Goal: Transaction & Acquisition: Purchase product/service

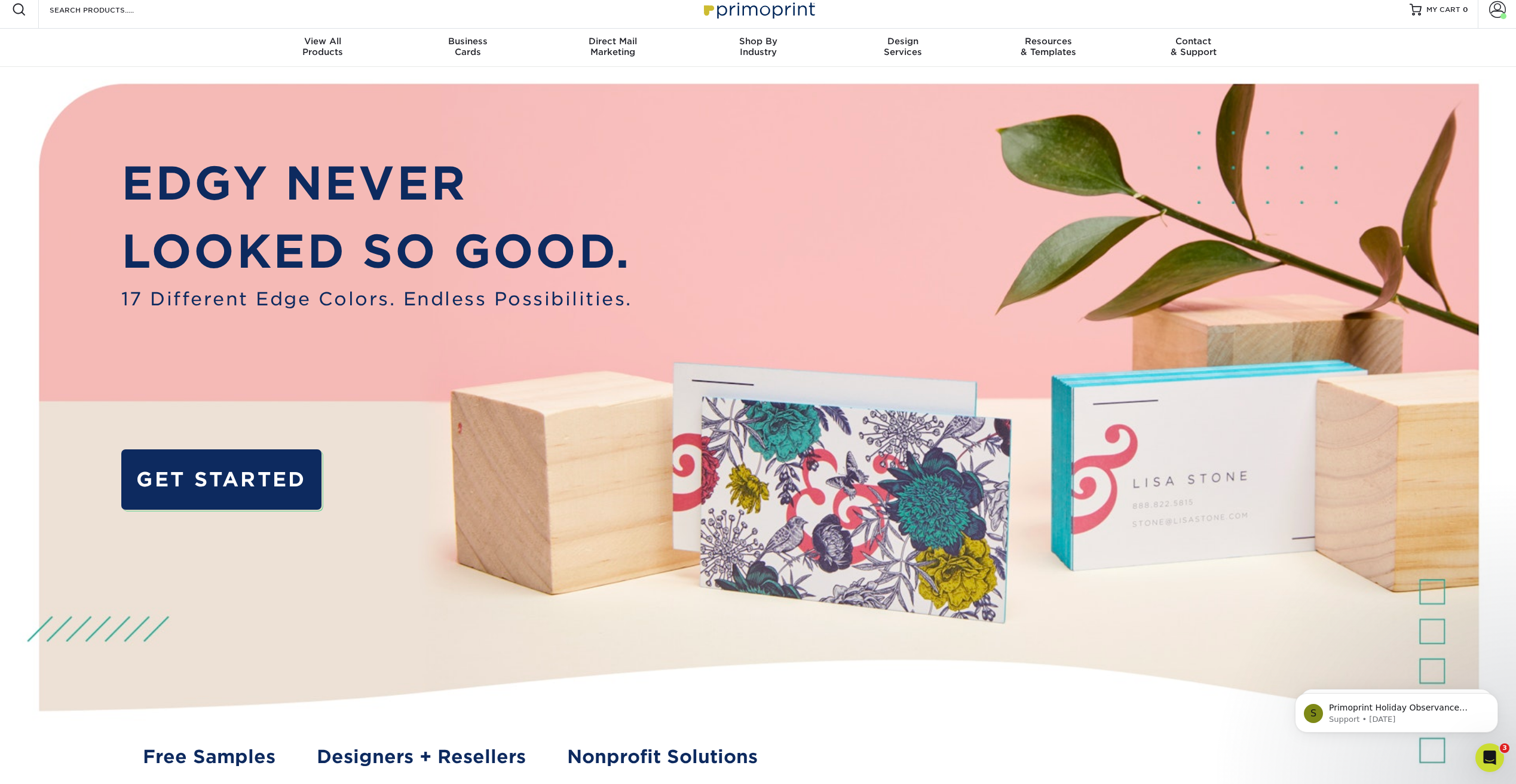
scroll to position [10, 0]
click at [1496, 9] on span at bounding box center [1497, 10] width 16 height 16
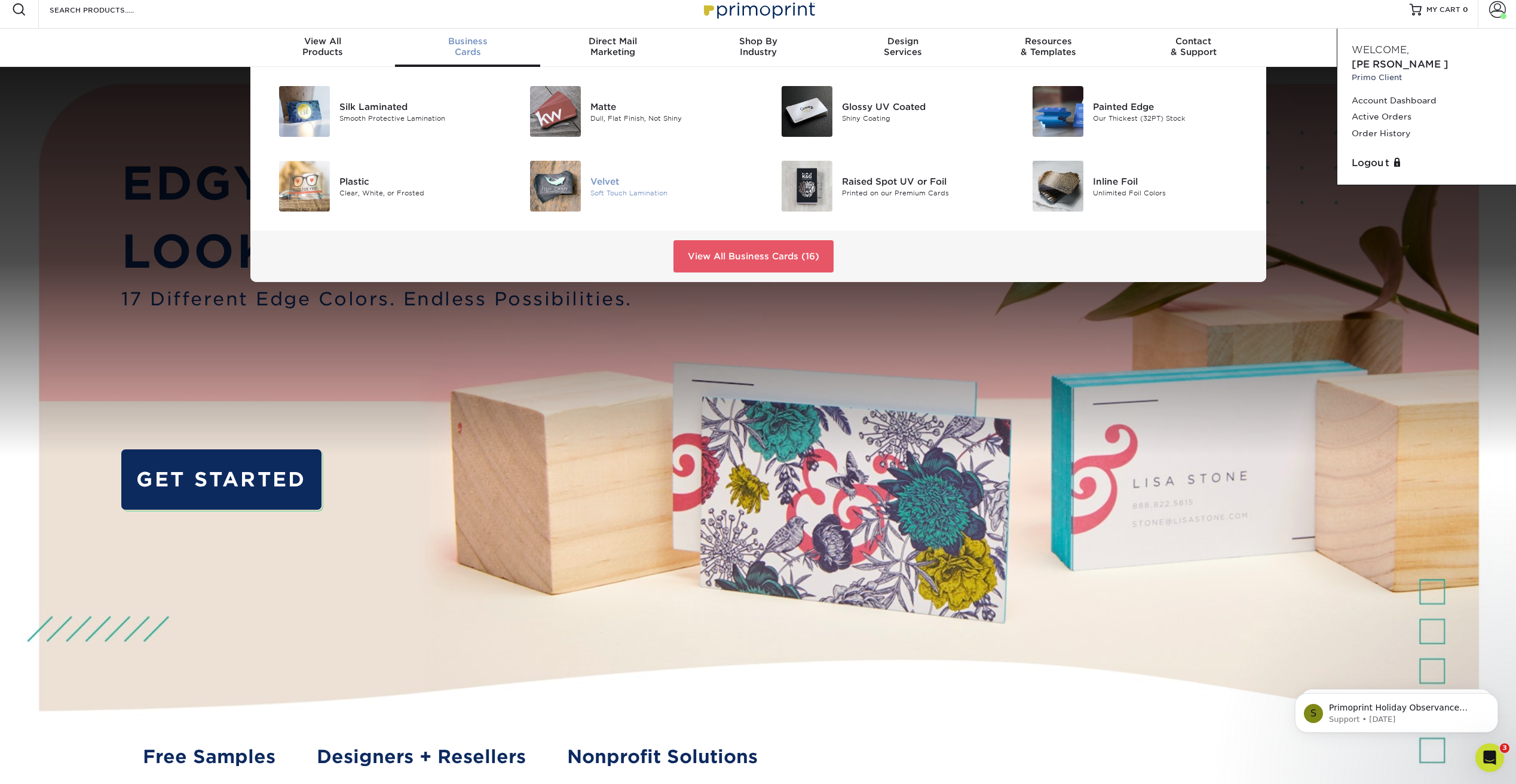
click at [605, 180] on div "Velvet" at bounding box center [669, 181] width 159 height 13
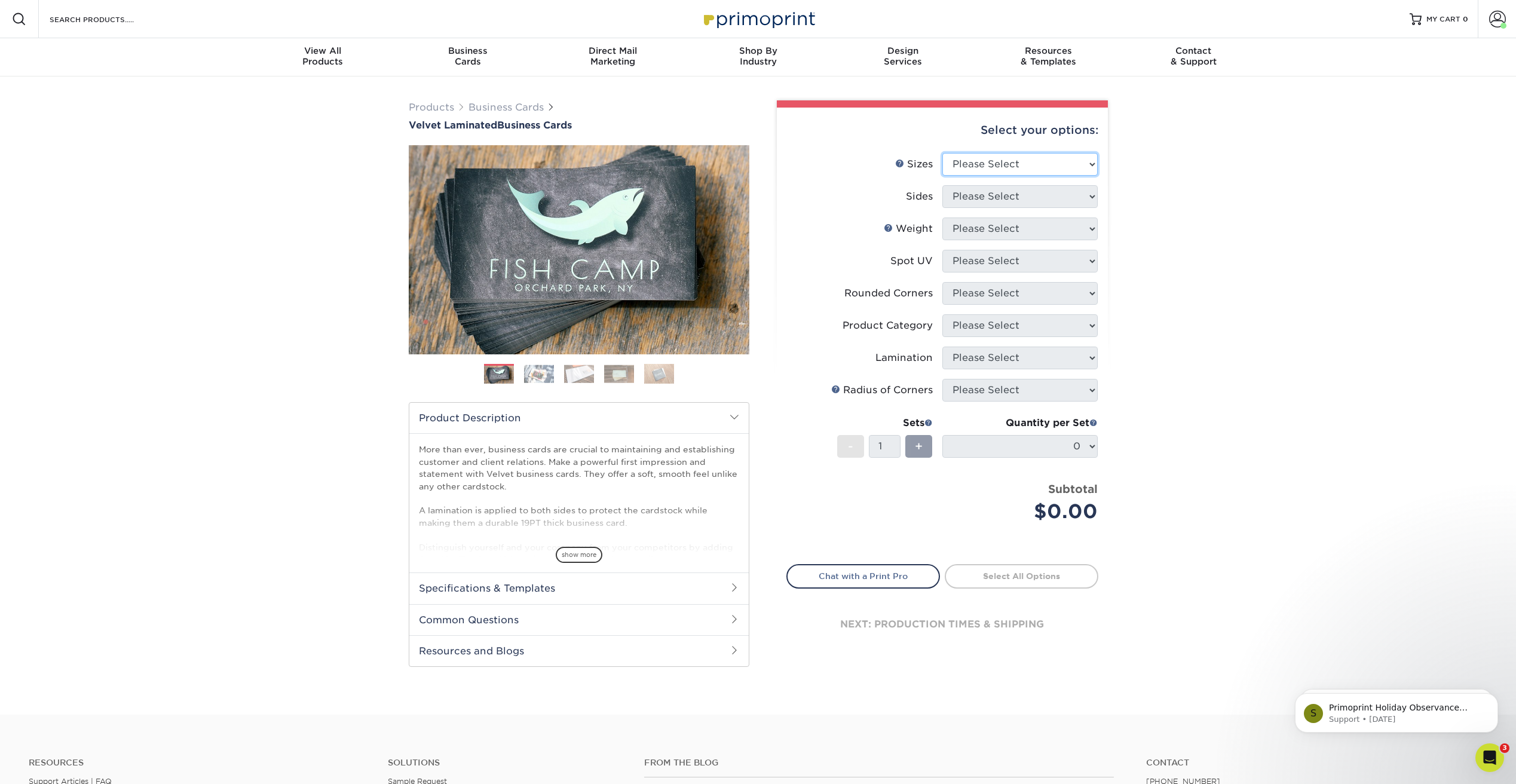
select select "2.00x3.50"
select select "32d3c223-f82c-492b-b915-ba065a00862f"
select select "16PT"
select select "3"
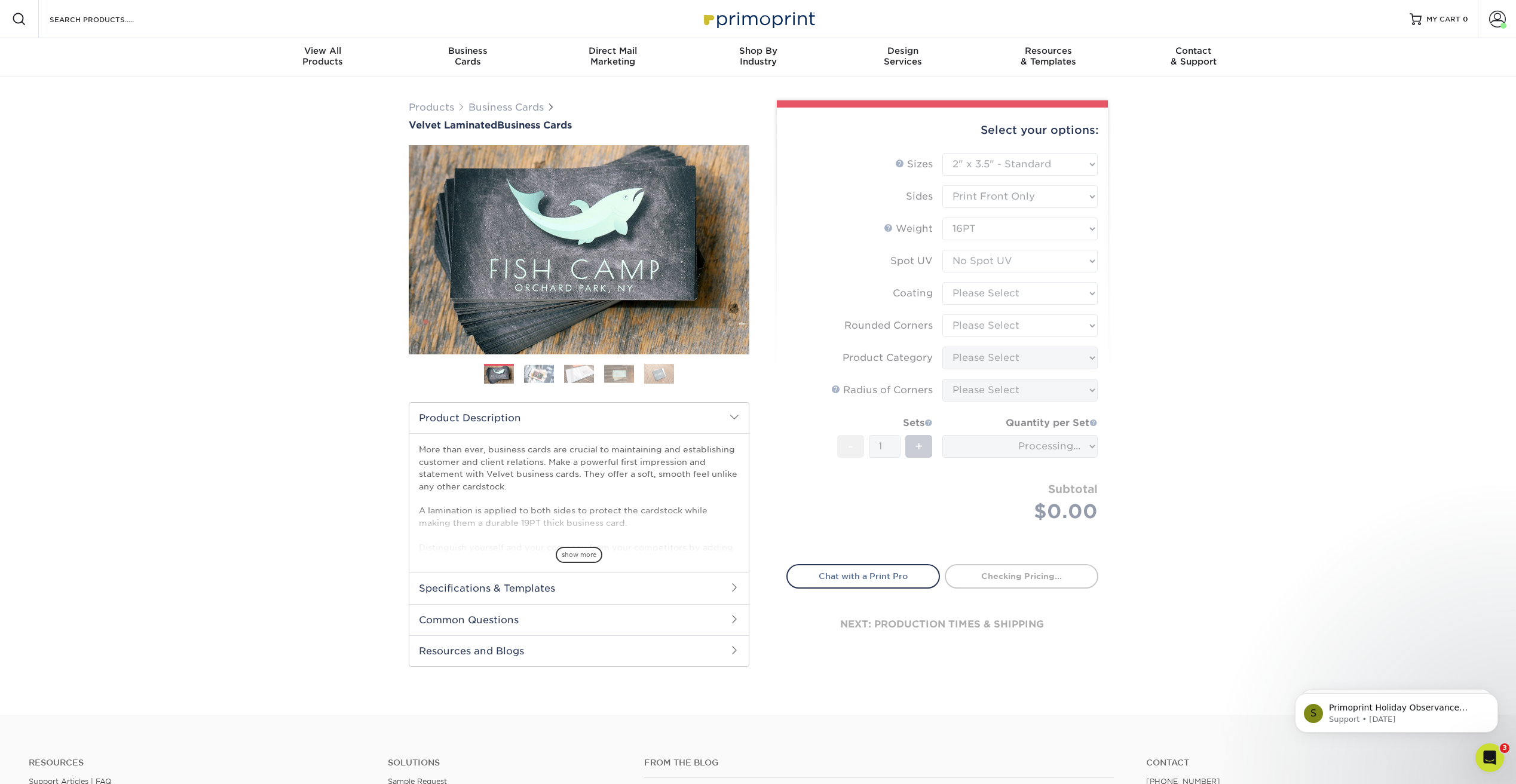
click at [991, 295] on form "Sizes Help Sizes Please Select 1.5" x 3.5" - Mini 1.75" x 3.5" - Mini 2" x 2" -…" at bounding box center [942, 351] width 312 height 398
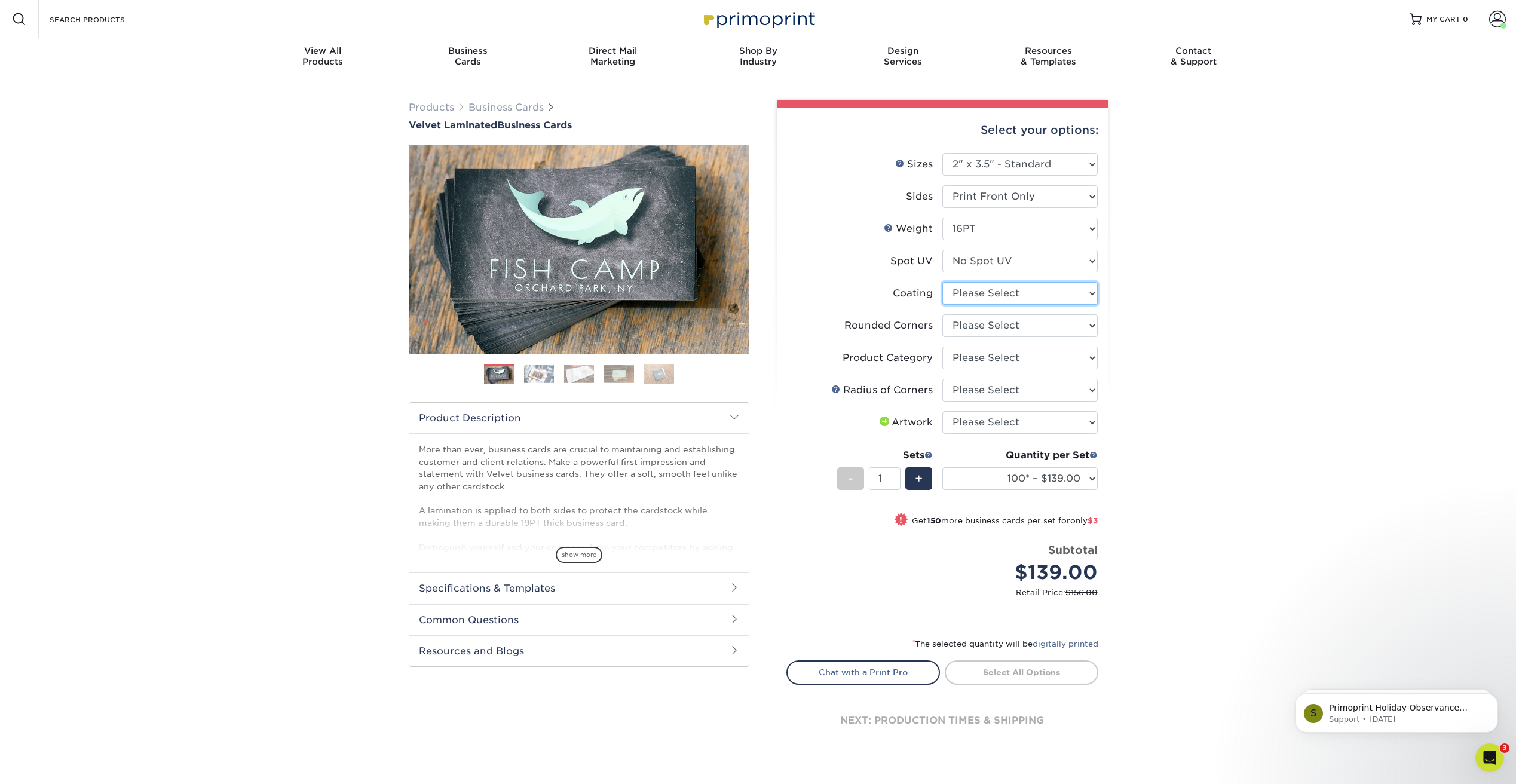
select select "3e7618de-abca-4bda-9f97-8b9129e913d8"
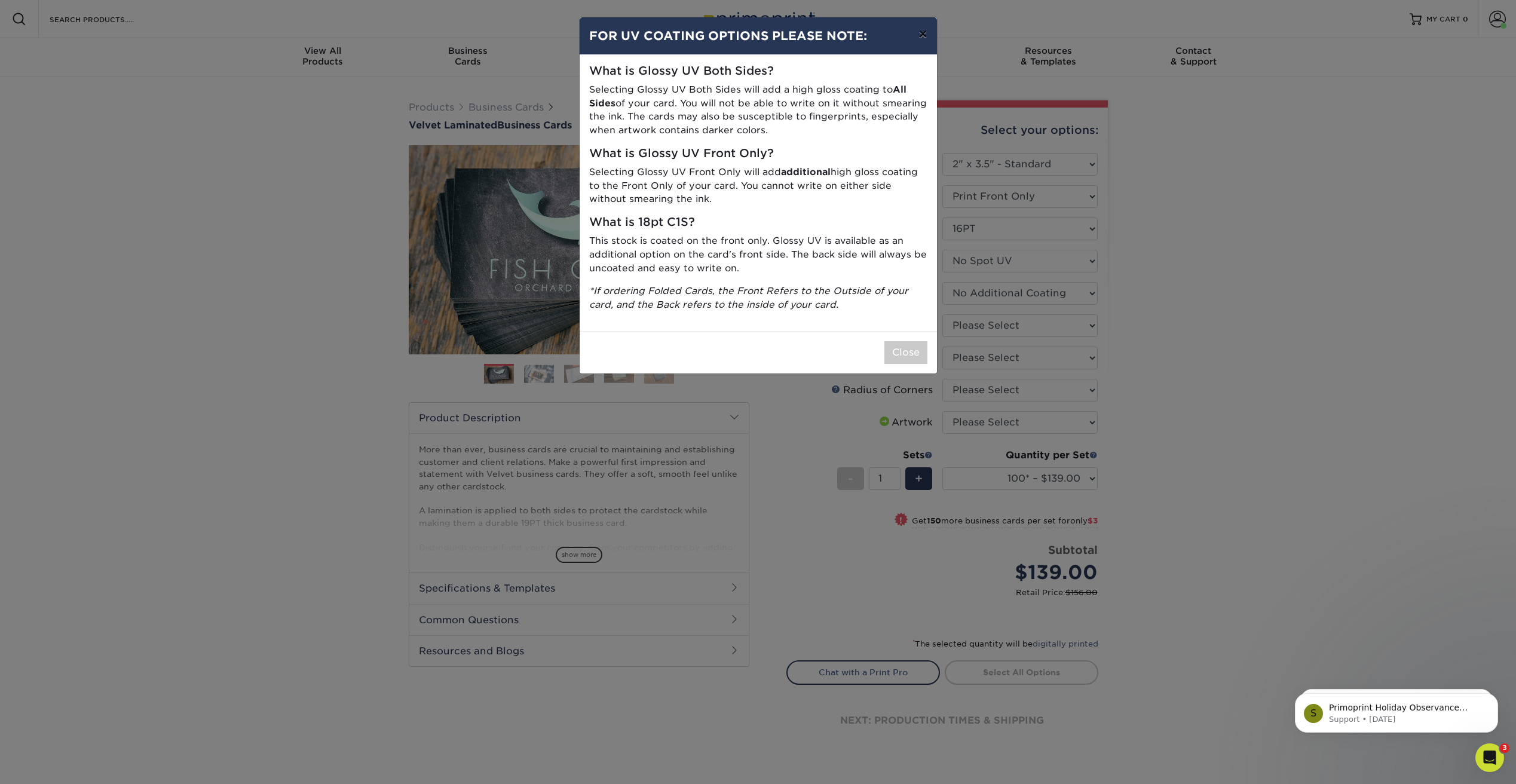
click at [920, 35] on button "×" at bounding box center [923, 34] width 28 height 34
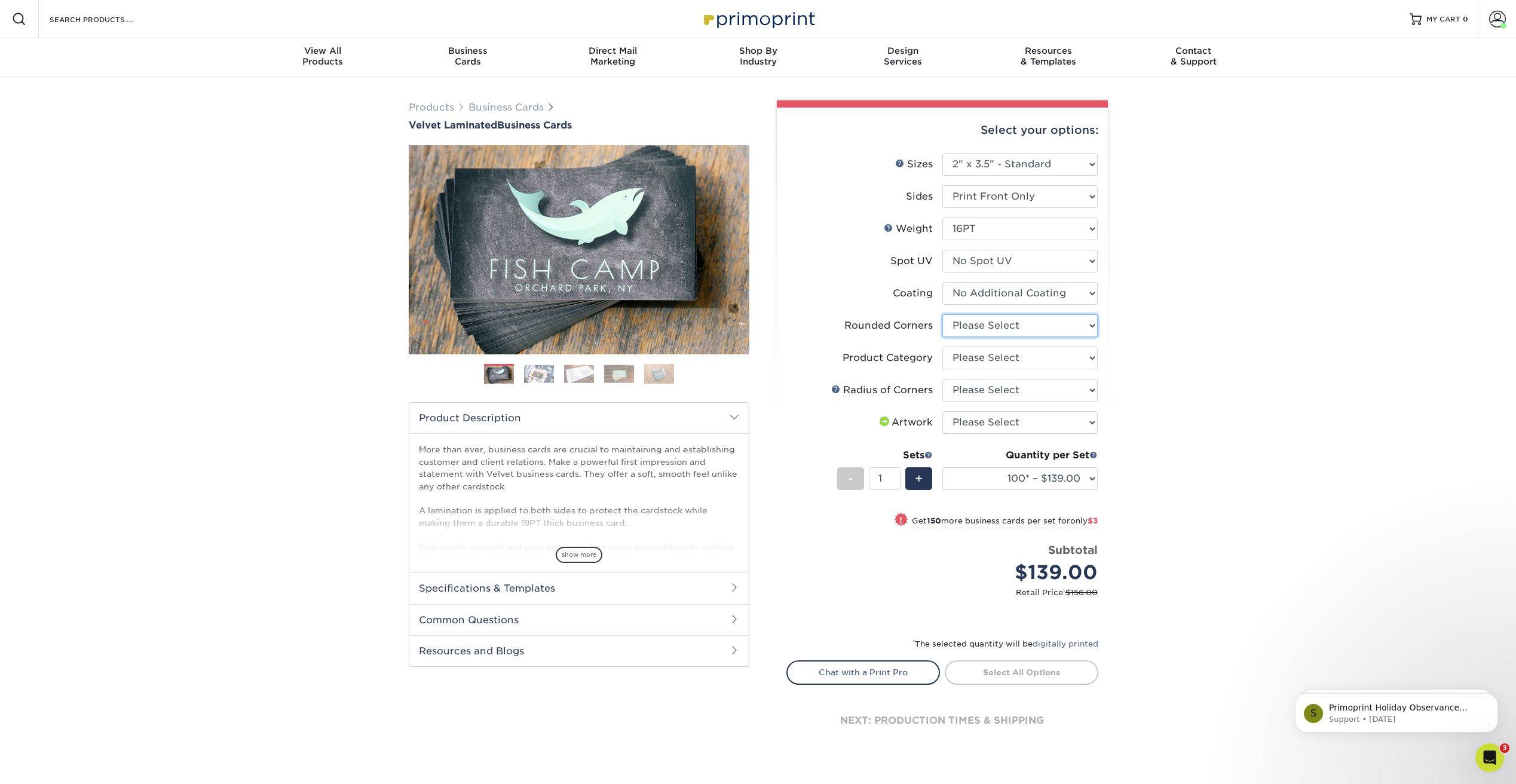
select select "7672df9e-0e0a-464d-8e1f-920c575e4da3"
select select "3b5148f1-0588-4f88-a218-97bcfdce65c1"
select select "589680c7-ee9a-431b-9d12-d7aeb1386a97"
select select "upload"
click at [1017, 672] on link "Proceed to Shipping" at bounding box center [1022, 671] width 153 height 22
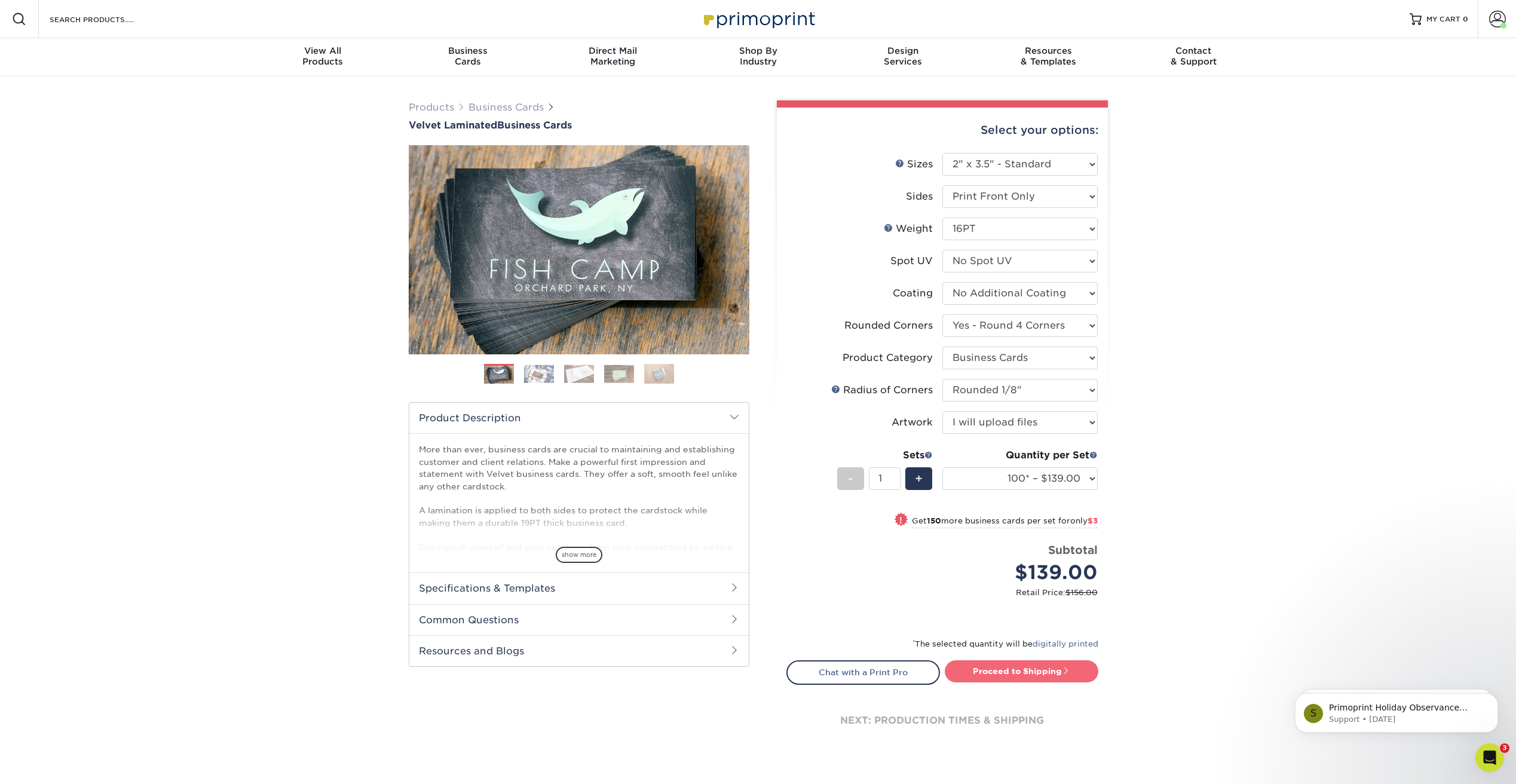
type input "Set 1"
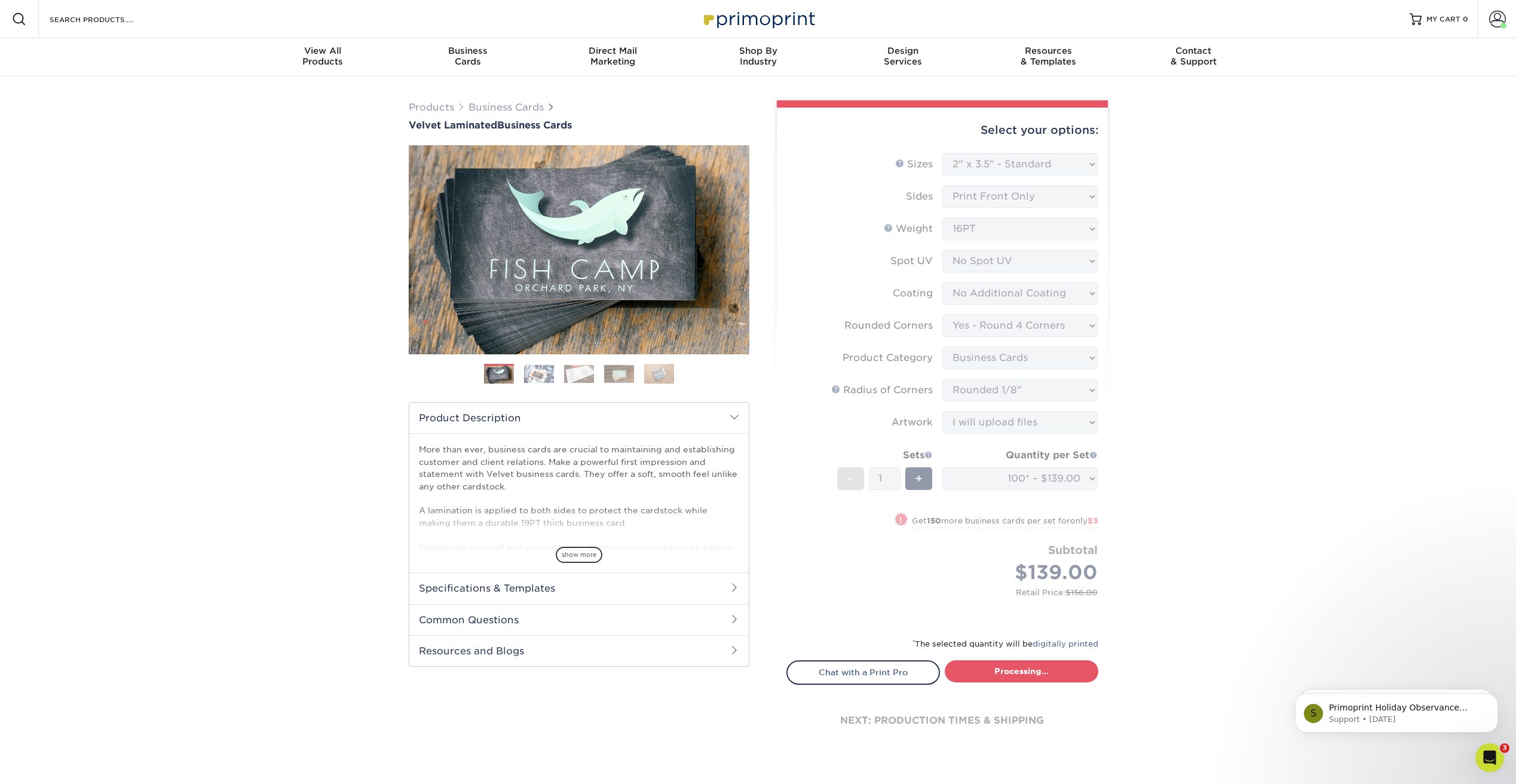
select select "7db3af96-5d0e-4b93-96b8-fd32152c16ce"
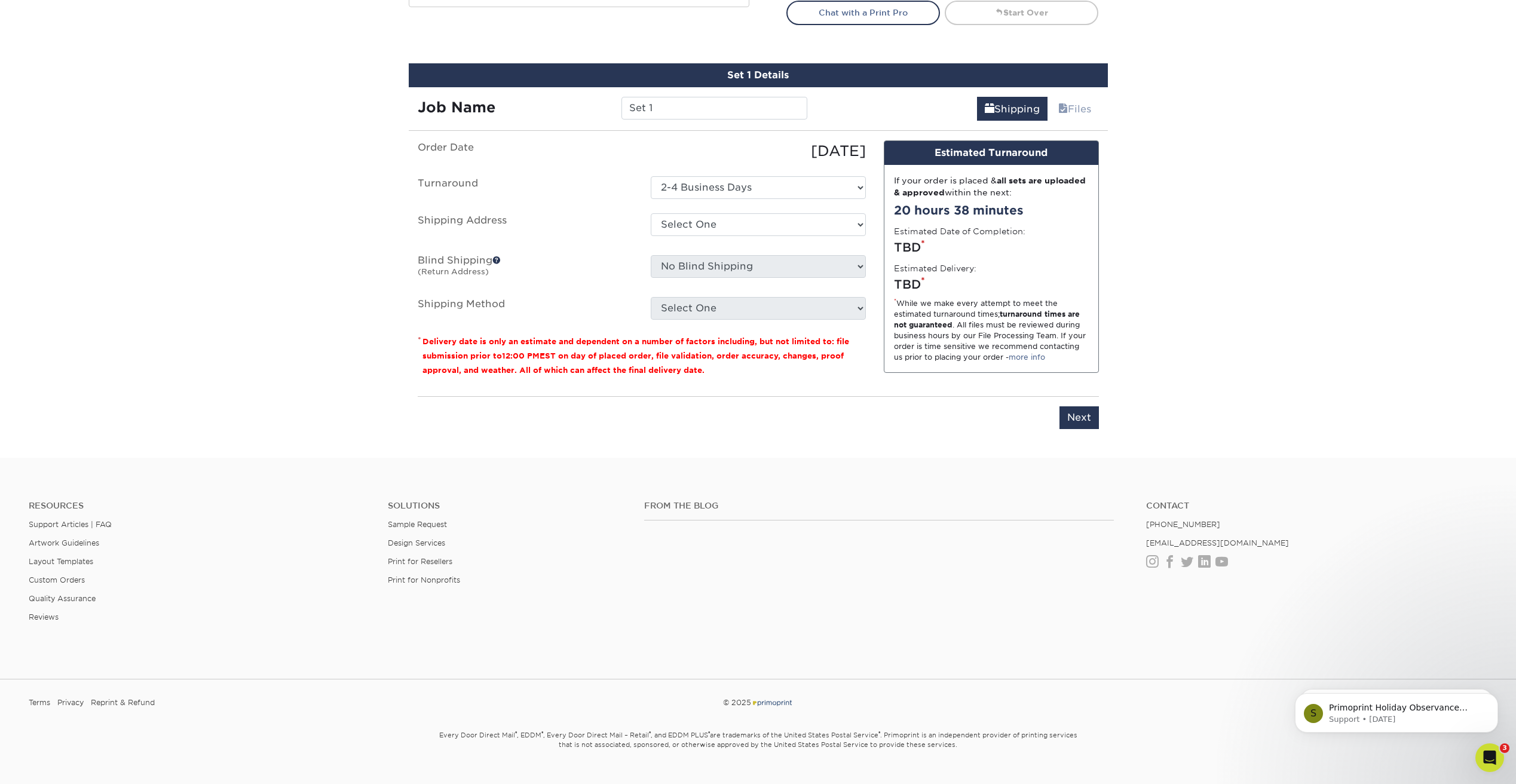
scroll to position [681, 0]
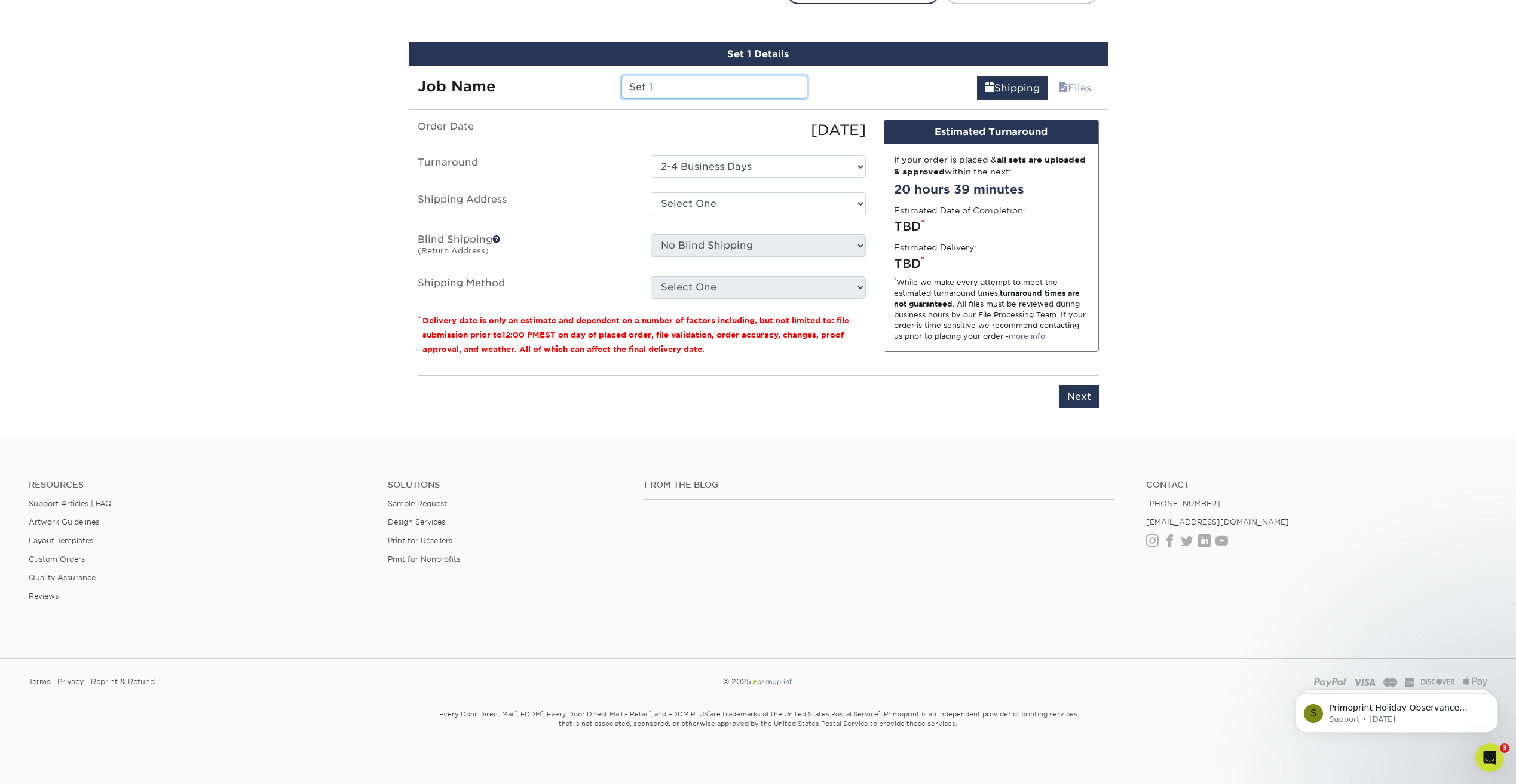
click at [676, 83] on input "Set 1" at bounding box center [715, 87] width 186 height 22
type input "FOB"
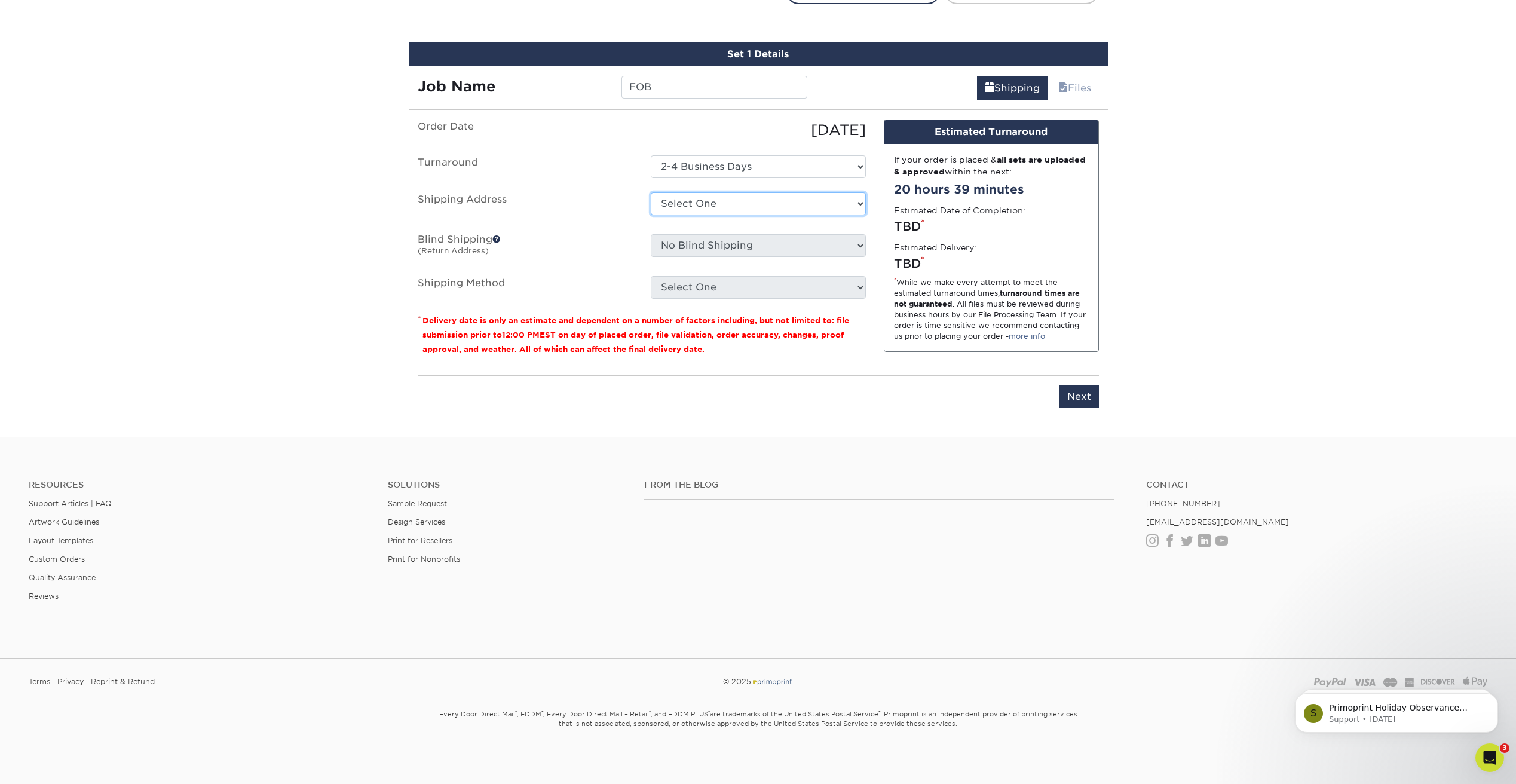
select select "240348"
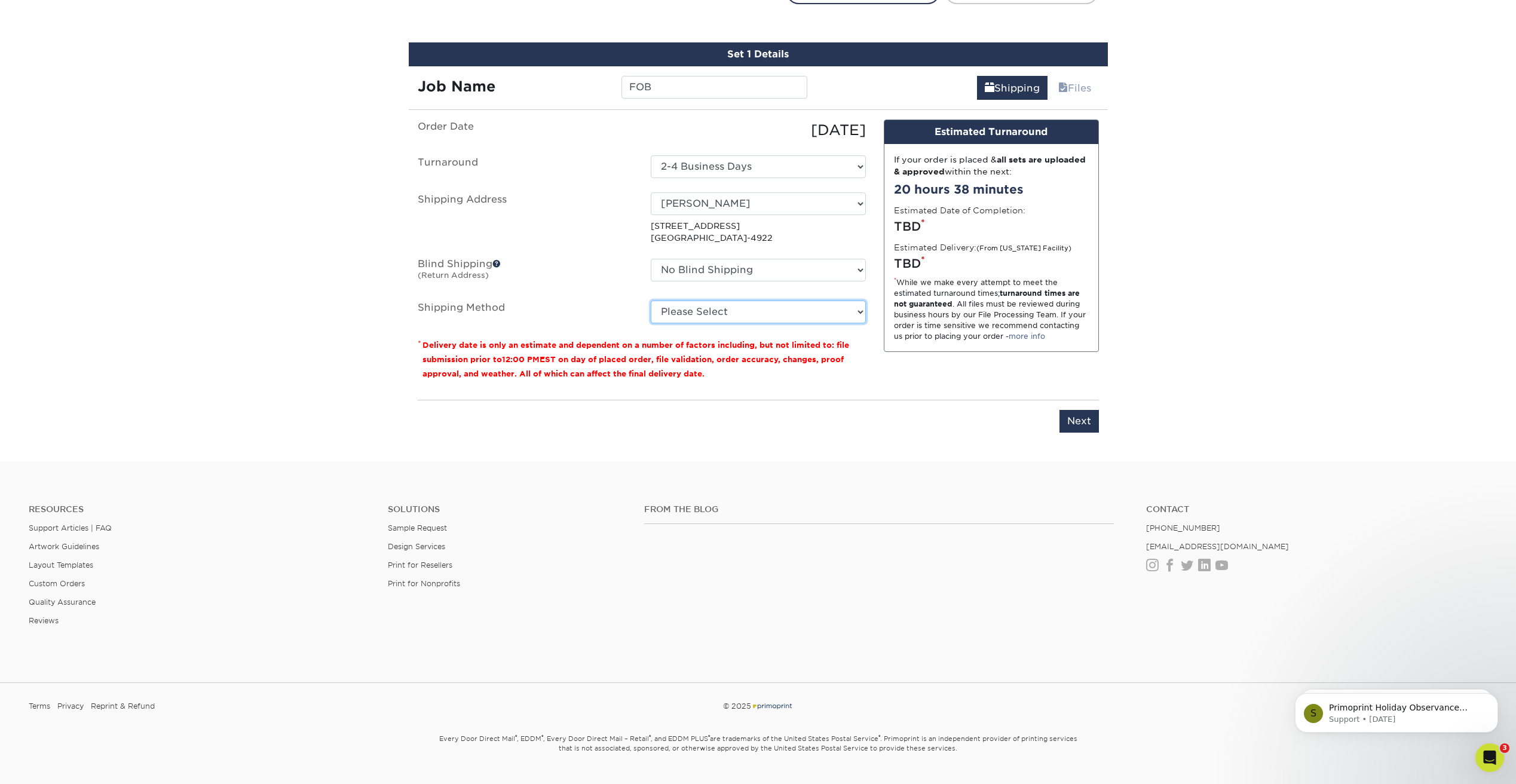
select select "03"
click at [1082, 418] on input "Next" at bounding box center [1079, 421] width 39 height 22
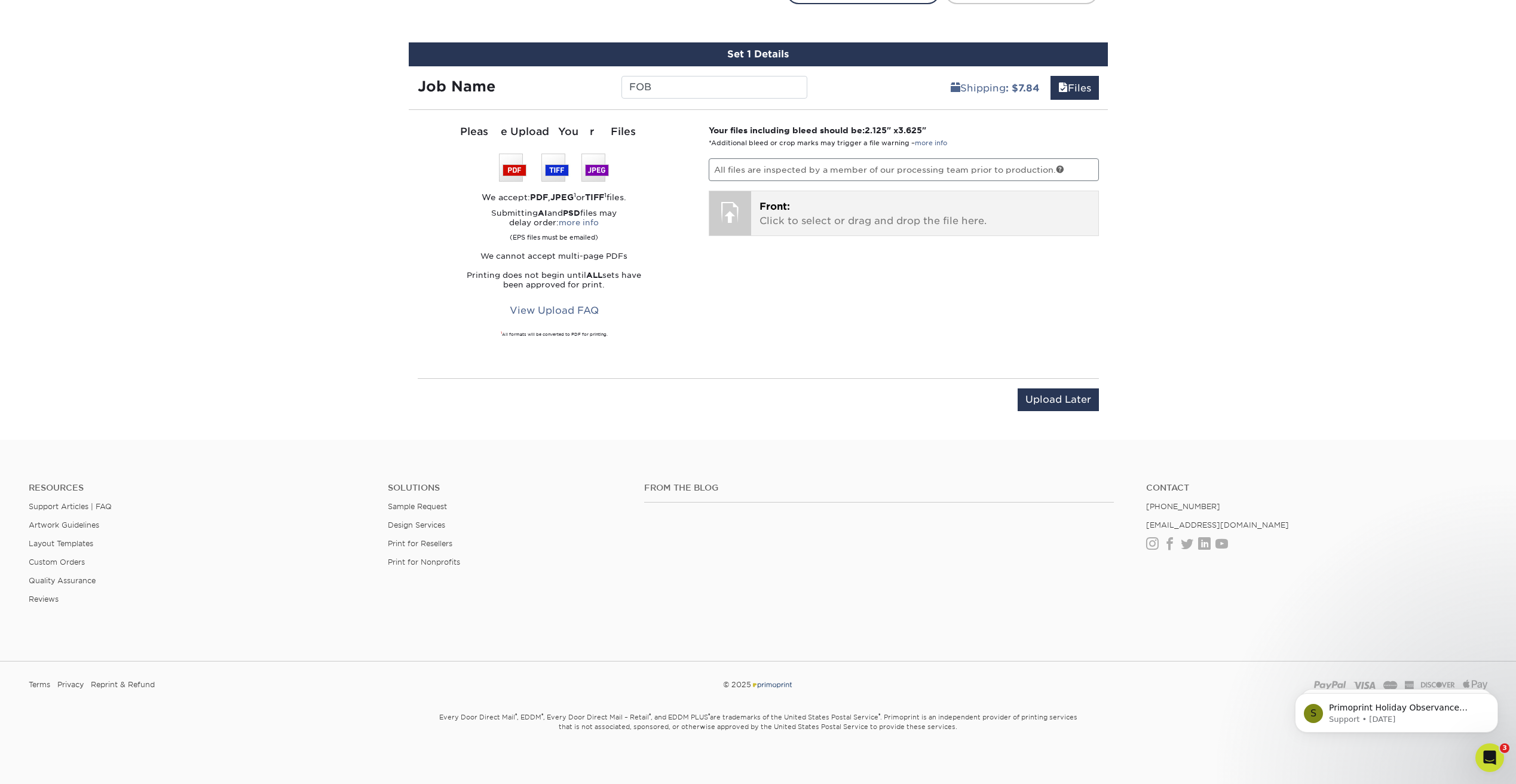
click at [807, 220] on p "Front: Click to select or drag and drop the file here." at bounding box center [925, 214] width 331 height 29
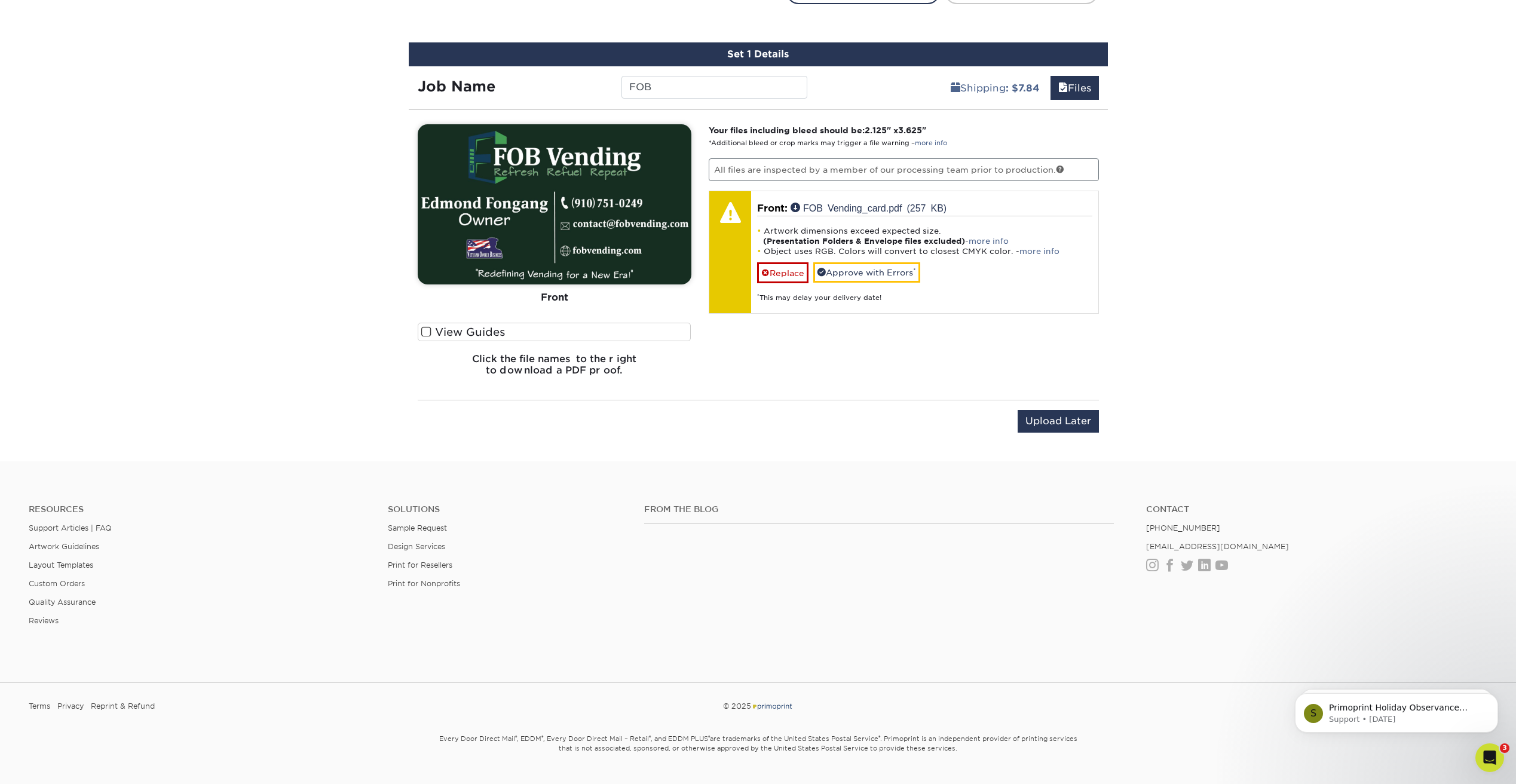
scroll to position [658, 0]
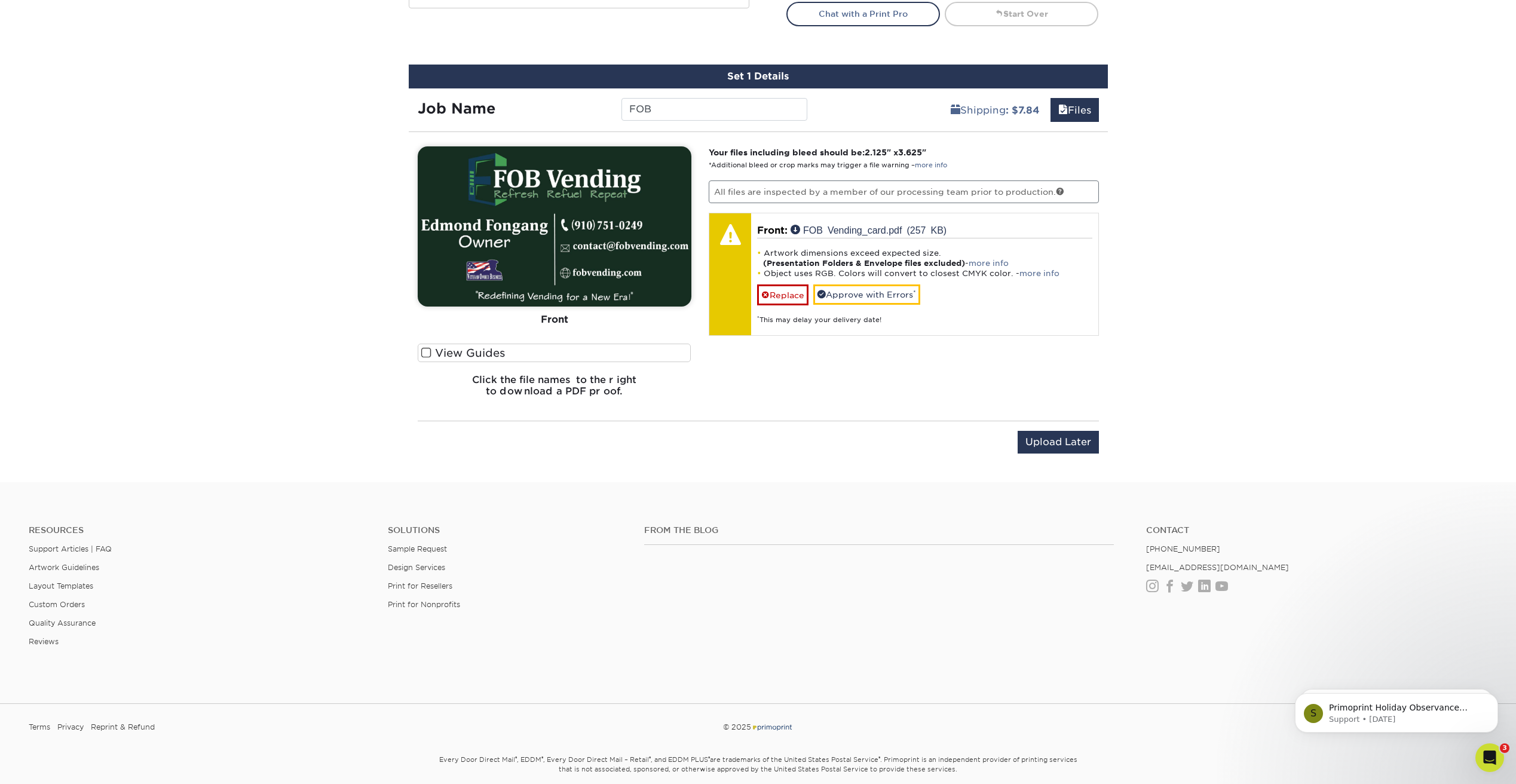
click at [428, 351] on span at bounding box center [427, 352] width 10 height 11
click at [0, 0] on input "View Guides" at bounding box center [0, 0] width 0 height 0
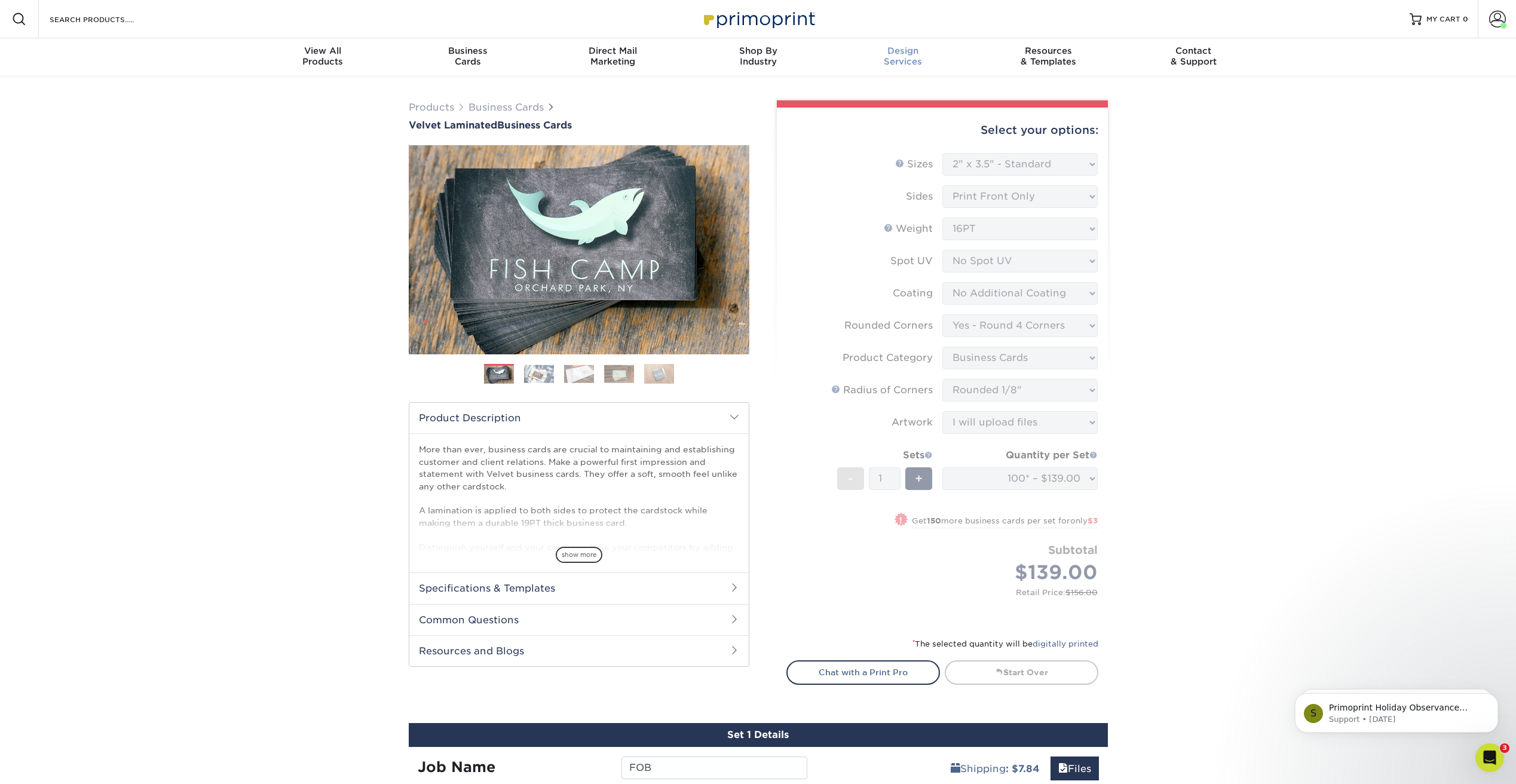
scroll to position [0, 0]
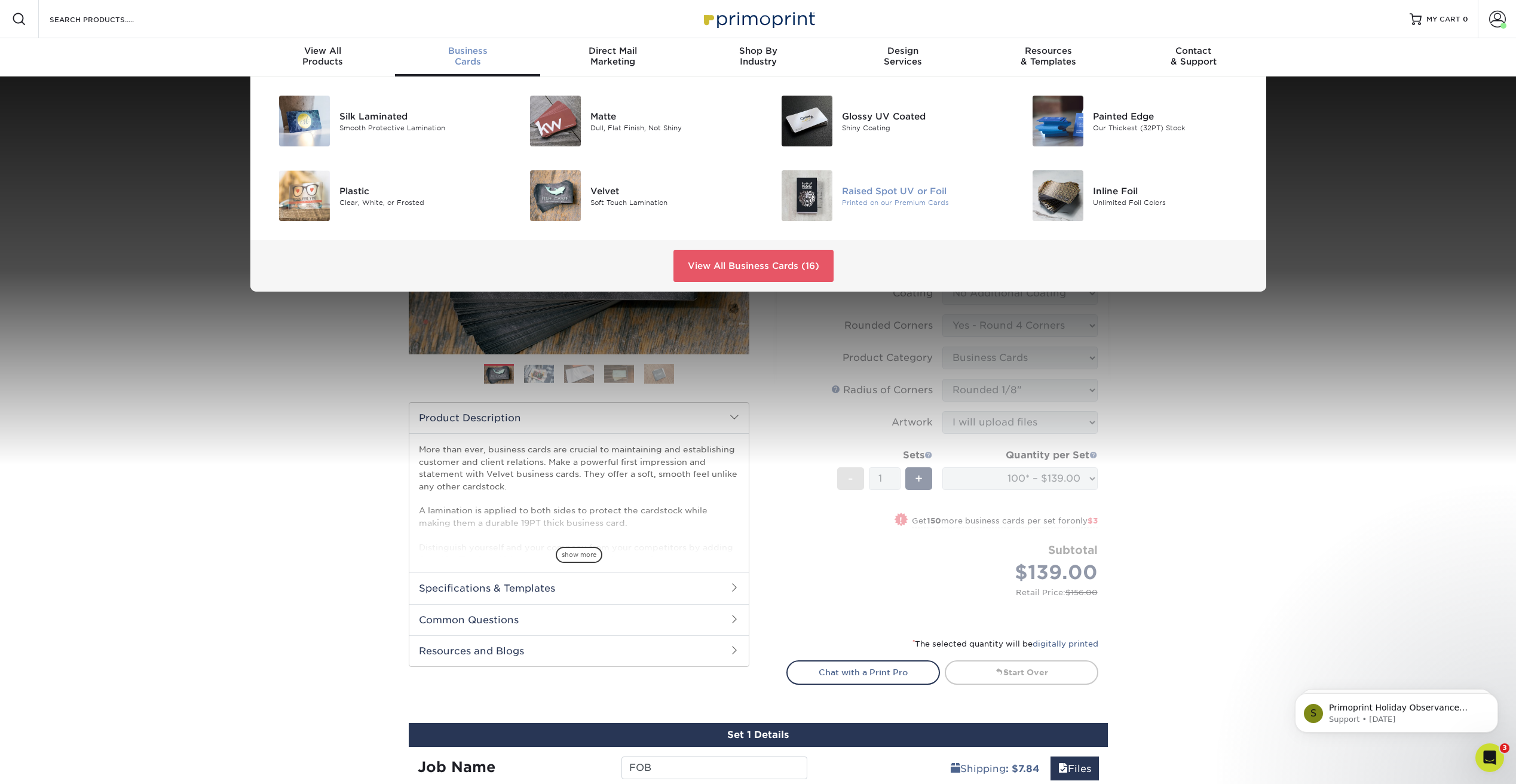
click at [906, 189] on div "Raised Spot UV or Foil" at bounding box center [921, 191] width 159 height 13
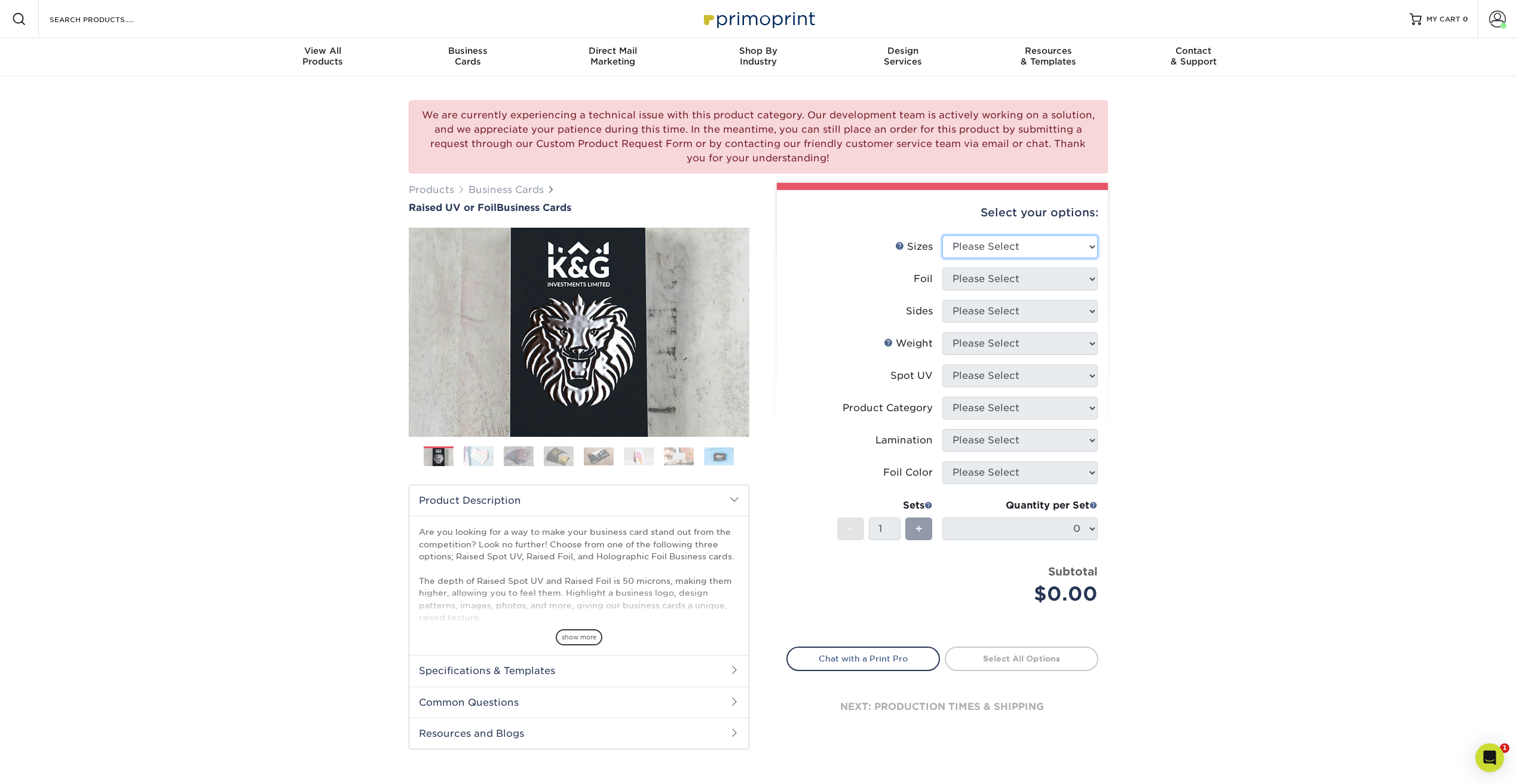
select select "2.00x3.50"
select select "0"
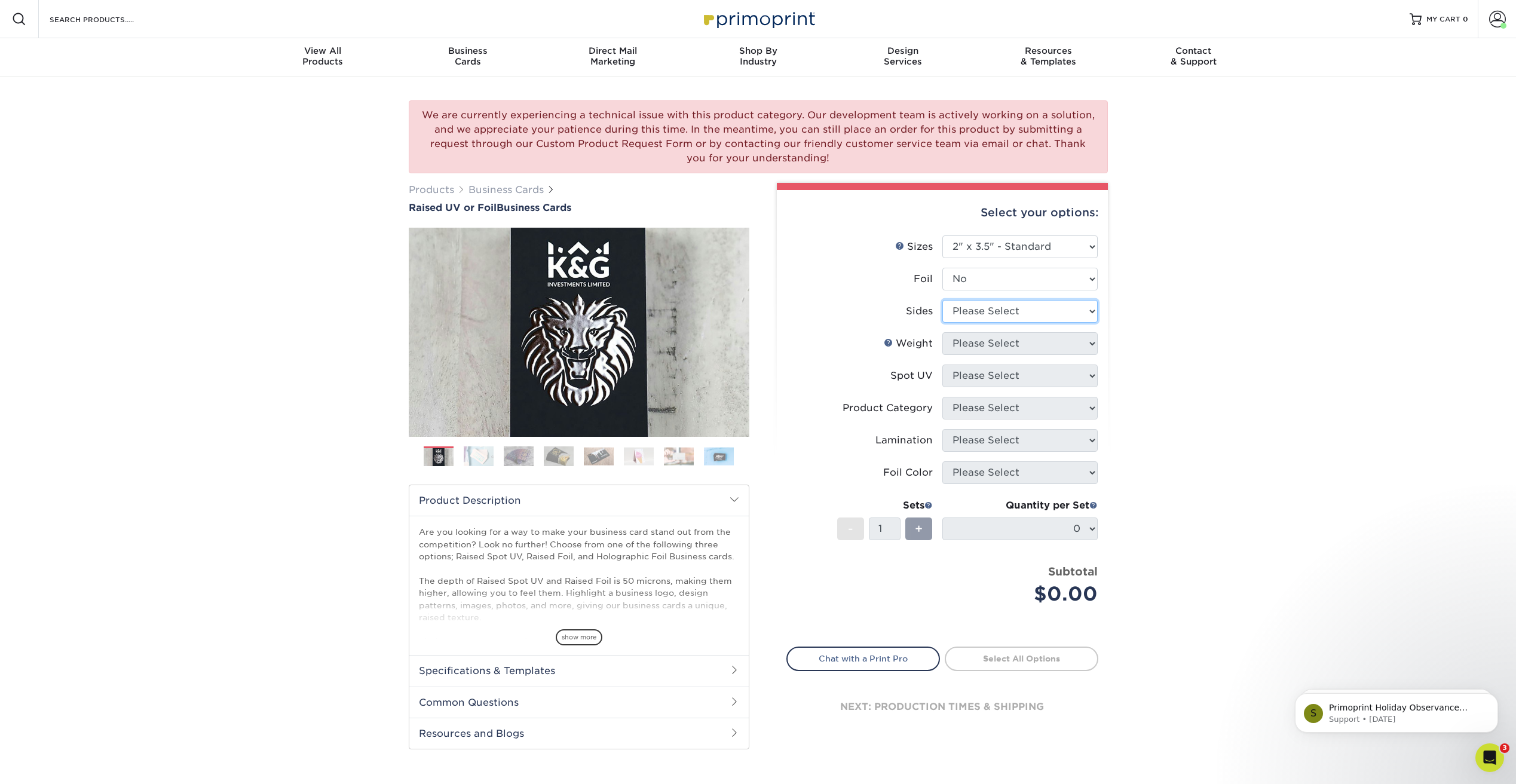
select select "32d3c223-f82c-492b-b915-ba065a00862f"
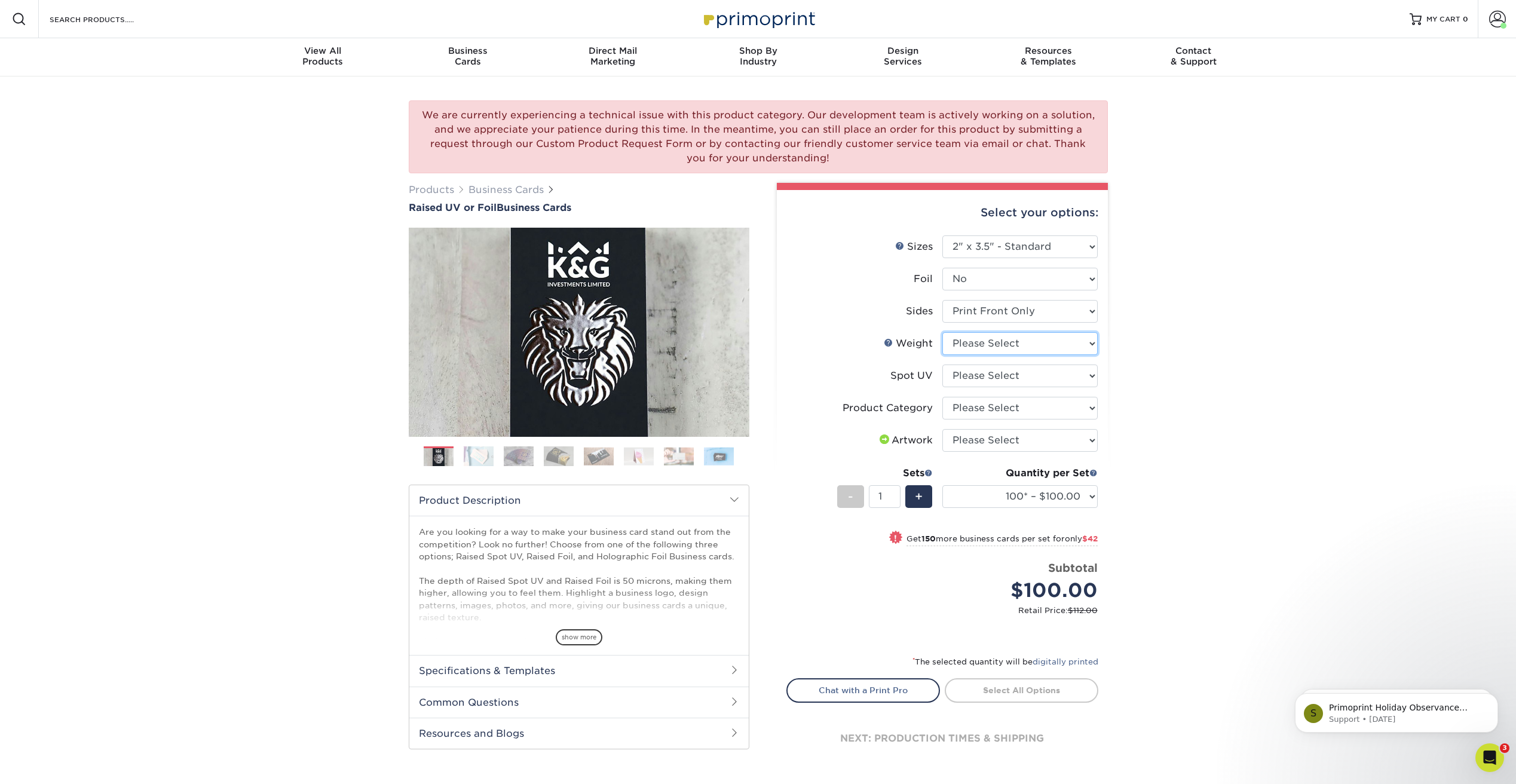
select select "16PT"
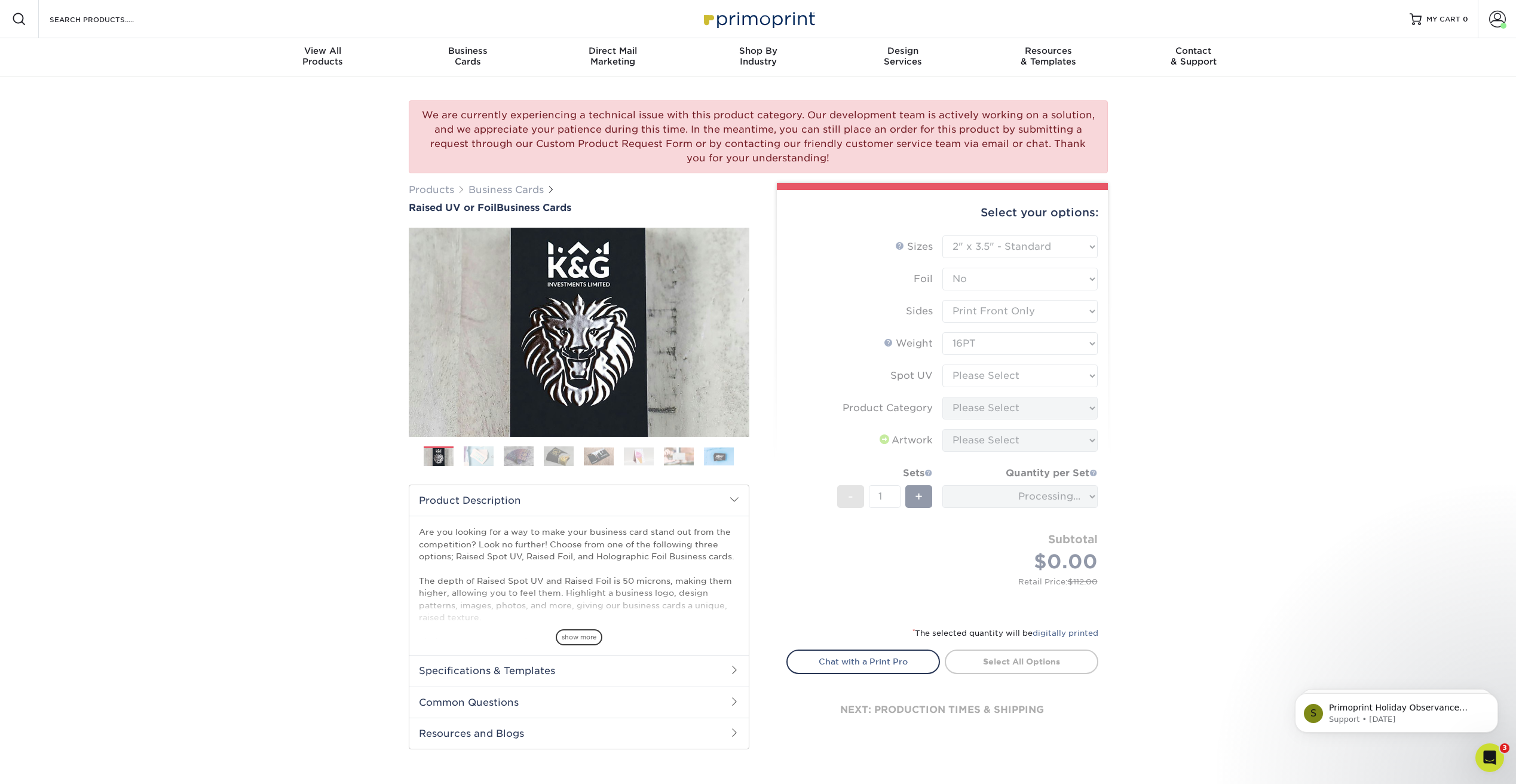
click at [1016, 375] on form "Sizes Help Sizes Please Select 2" x 3.5" - Standard Foil Please Select" at bounding box center [942, 424] width 312 height 377
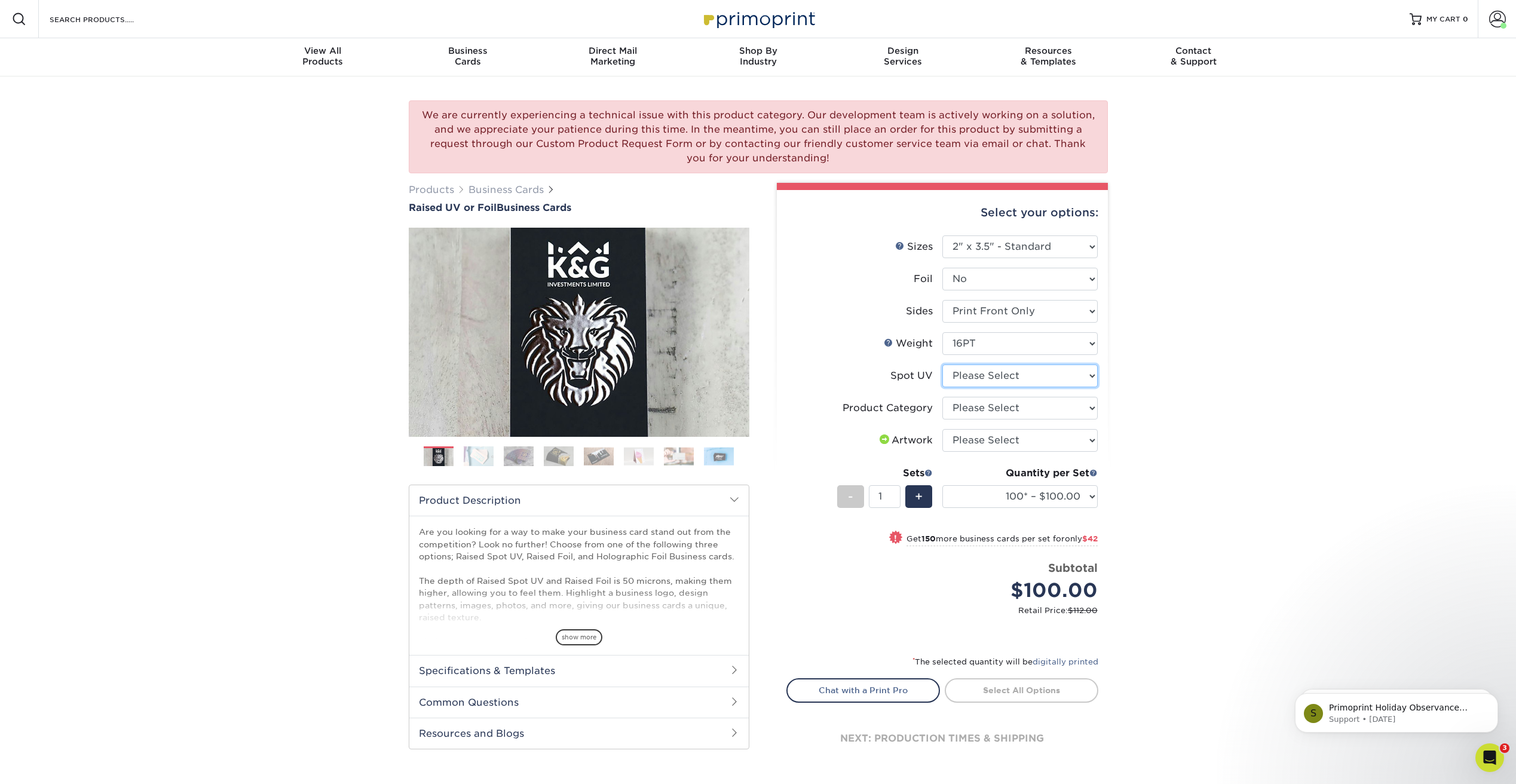
select select "1"
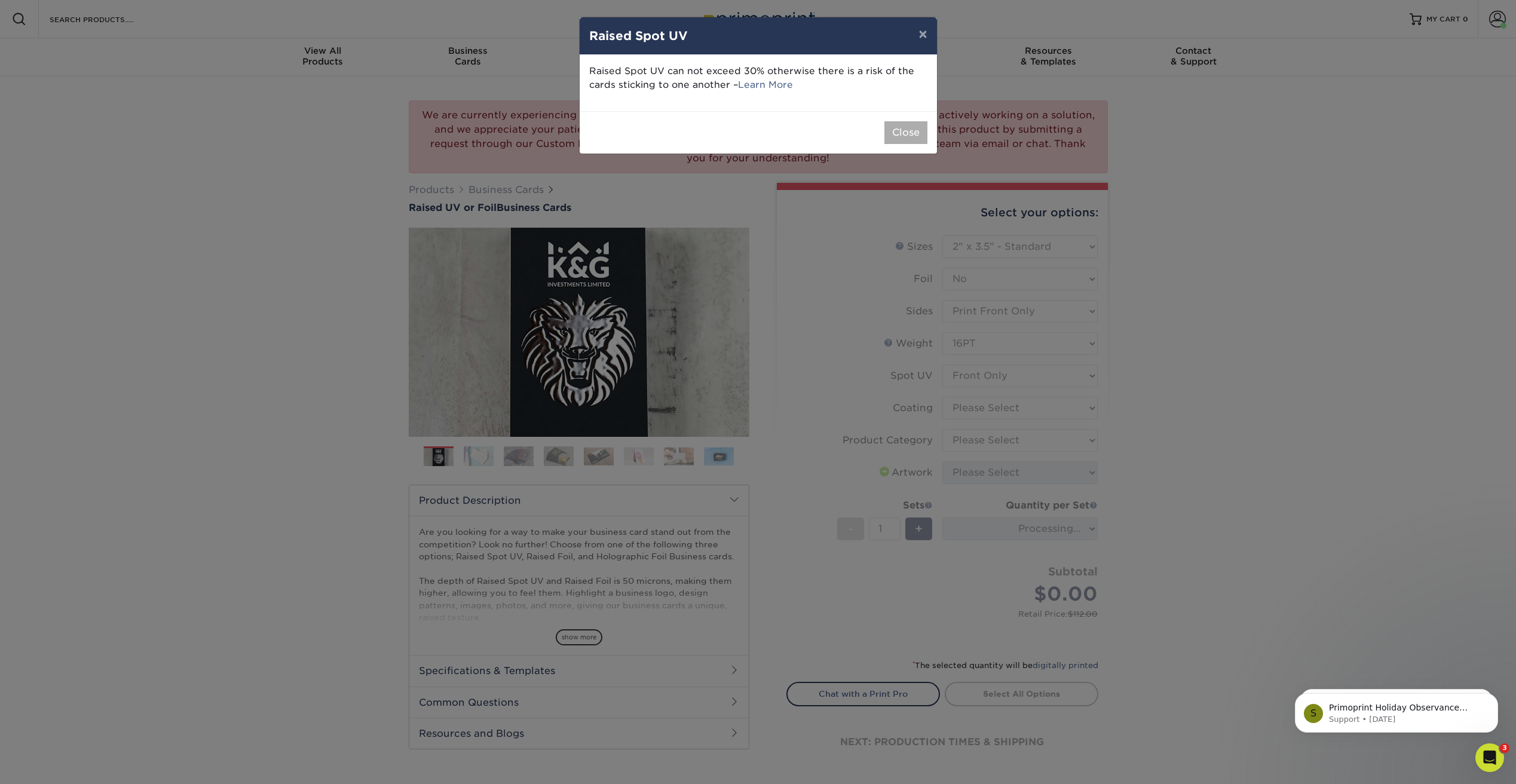
click at [907, 130] on button "Close" at bounding box center [906, 133] width 43 height 22
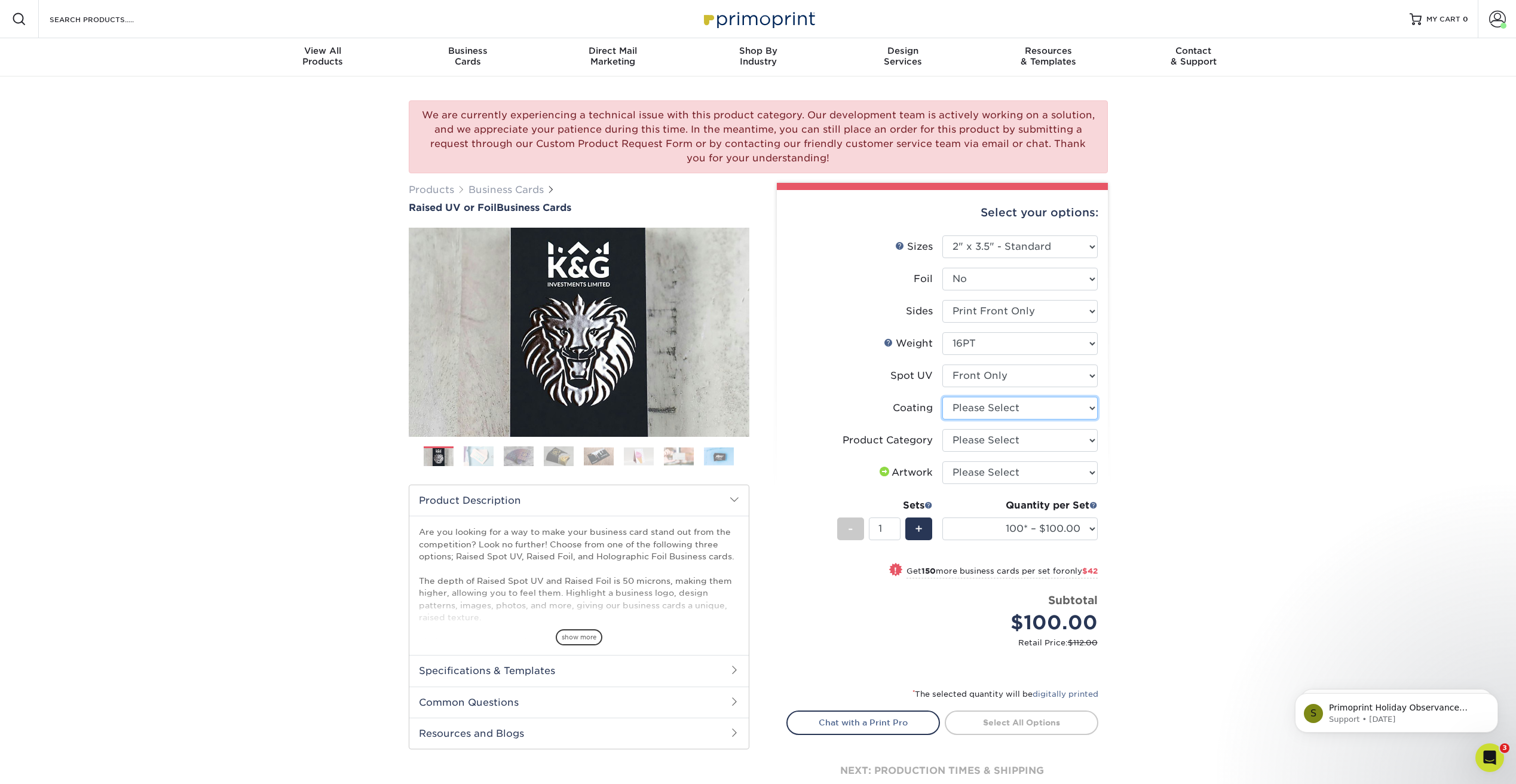
select select "3e7618de-abca-4bda-9f97-8b9129e913d8"
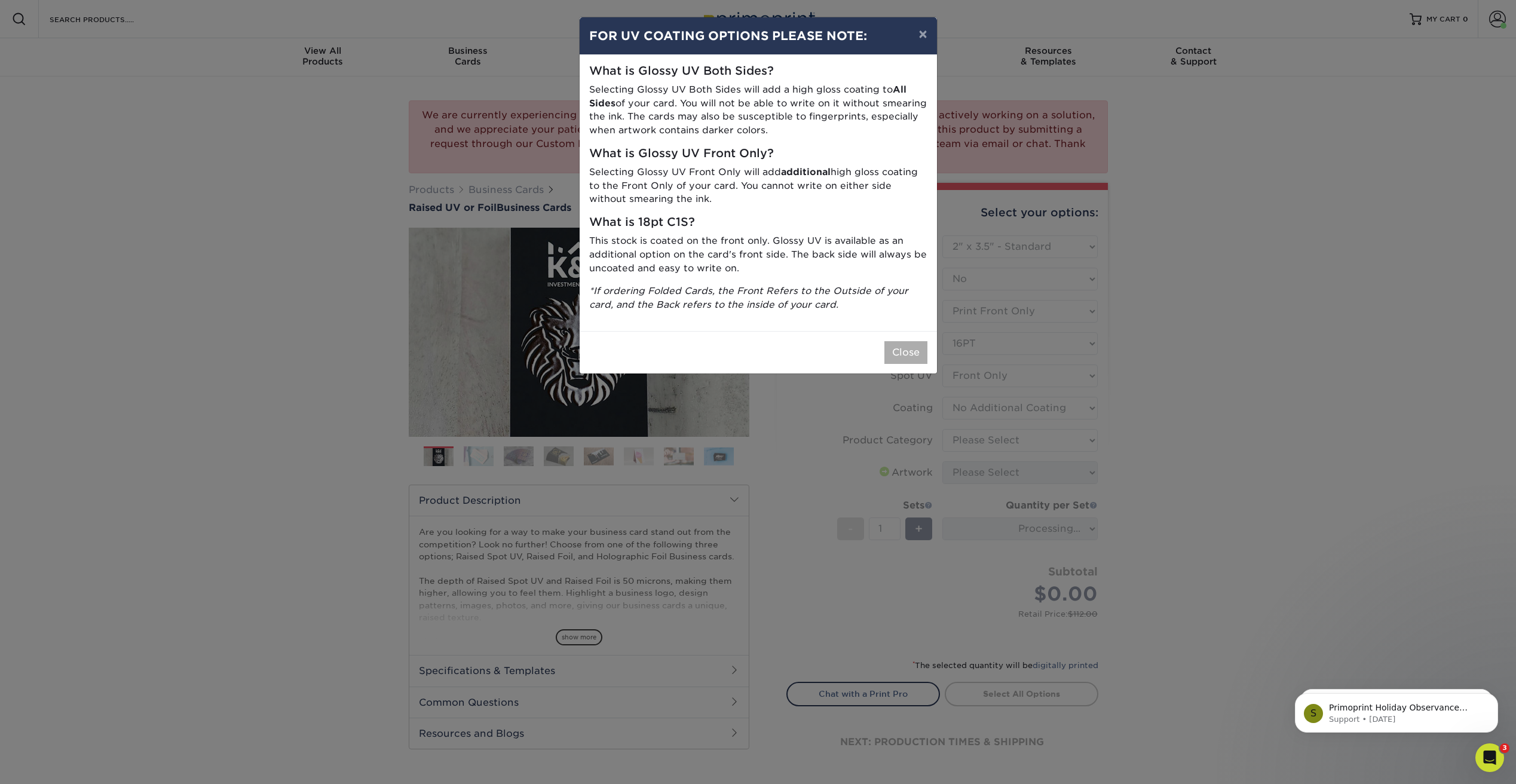
click at [906, 350] on button "Close" at bounding box center [906, 352] width 43 height 22
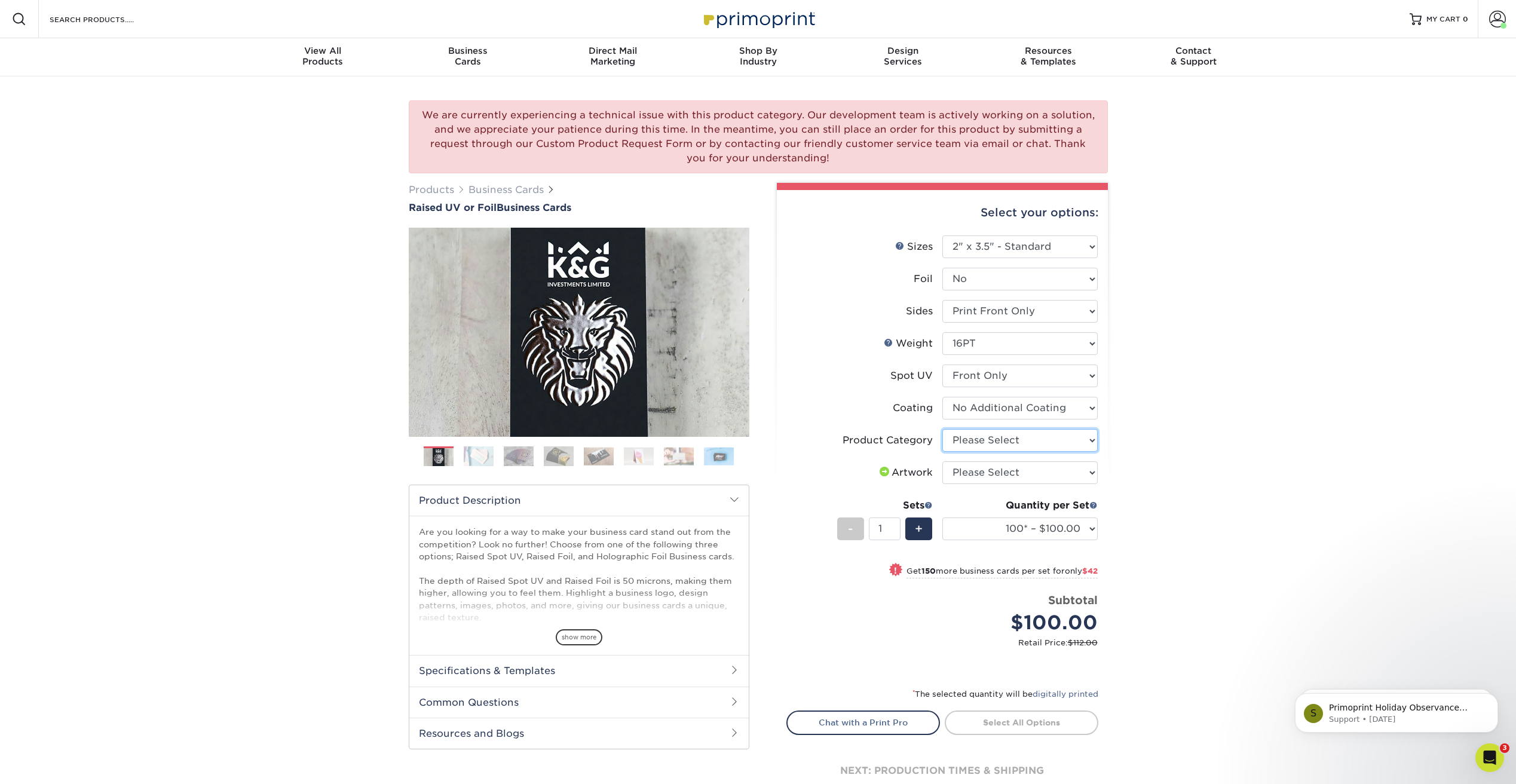
select select "3b5148f1-0588-4f88-a218-97bcfdce65c1"
select select "upload"
select select "500* – $192.00"
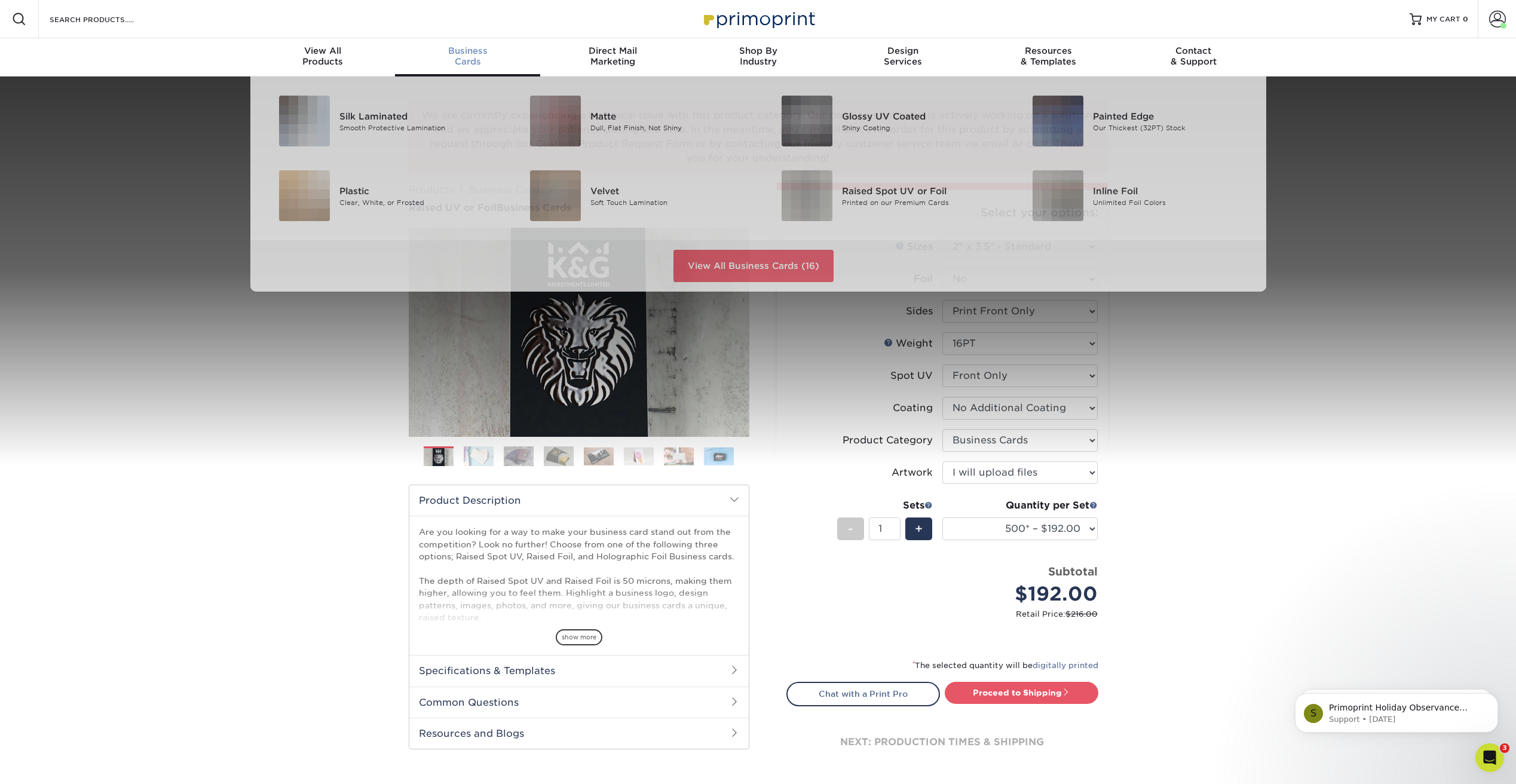
click at [486, 60] on div "Business Cards" at bounding box center [467, 56] width 145 height 22
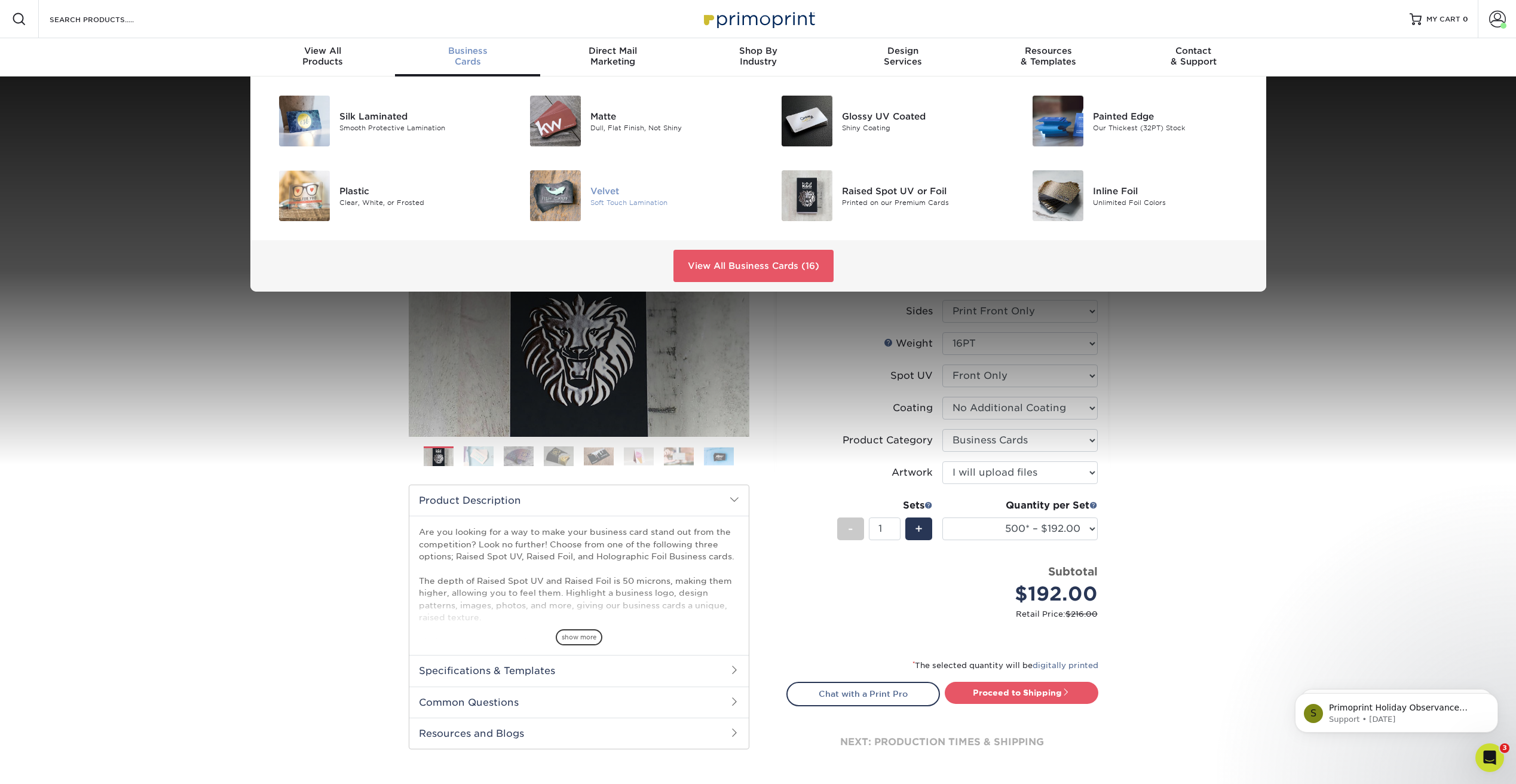
drag, startPoint x: 604, startPoint y: 200, endPoint x: 595, endPoint y: 194, distance: 10.8
click at [604, 199] on div "Soft Touch Lamination" at bounding box center [669, 203] width 159 height 10
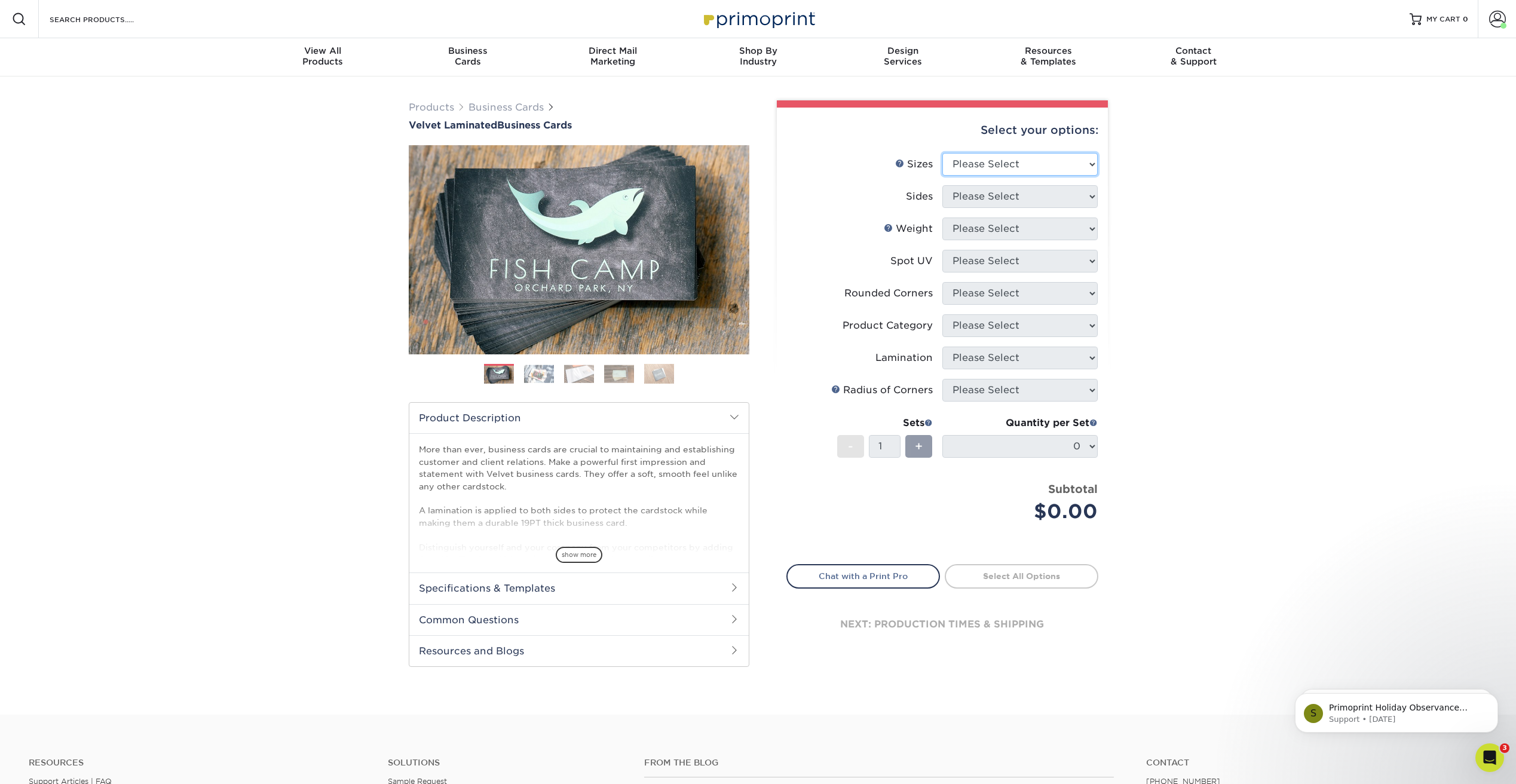
select select "2.00x3.50"
select select "32d3c223-f82c-492b-b915-ba065a00862f"
select select "16PT"
select select "3"
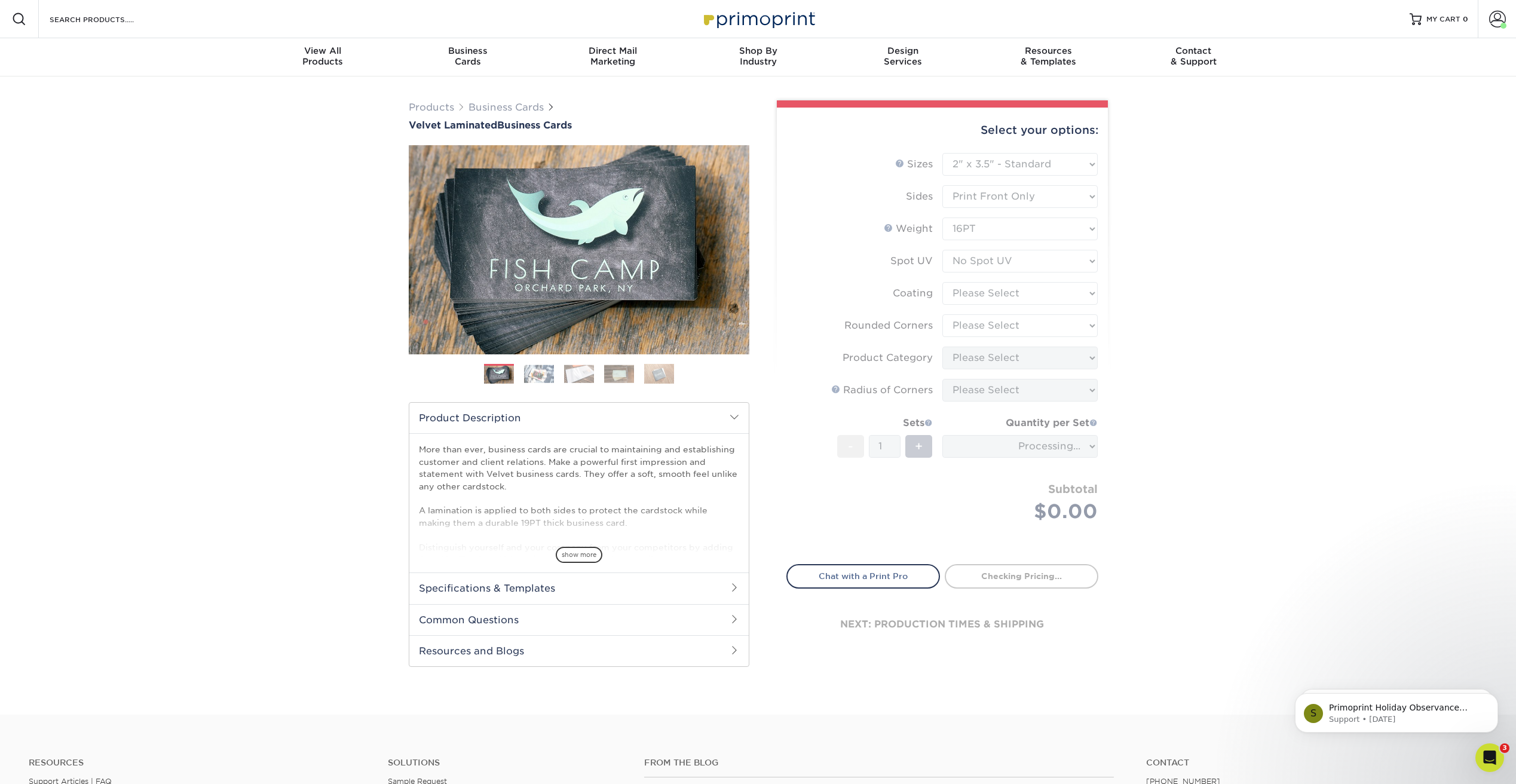
click at [1016, 294] on form "Sizes Help Sizes Please Select 1.5" x 3.5" - Mini 1.75" x 3.5" - Mini 2" x 2" -…" at bounding box center [942, 351] width 312 height 398
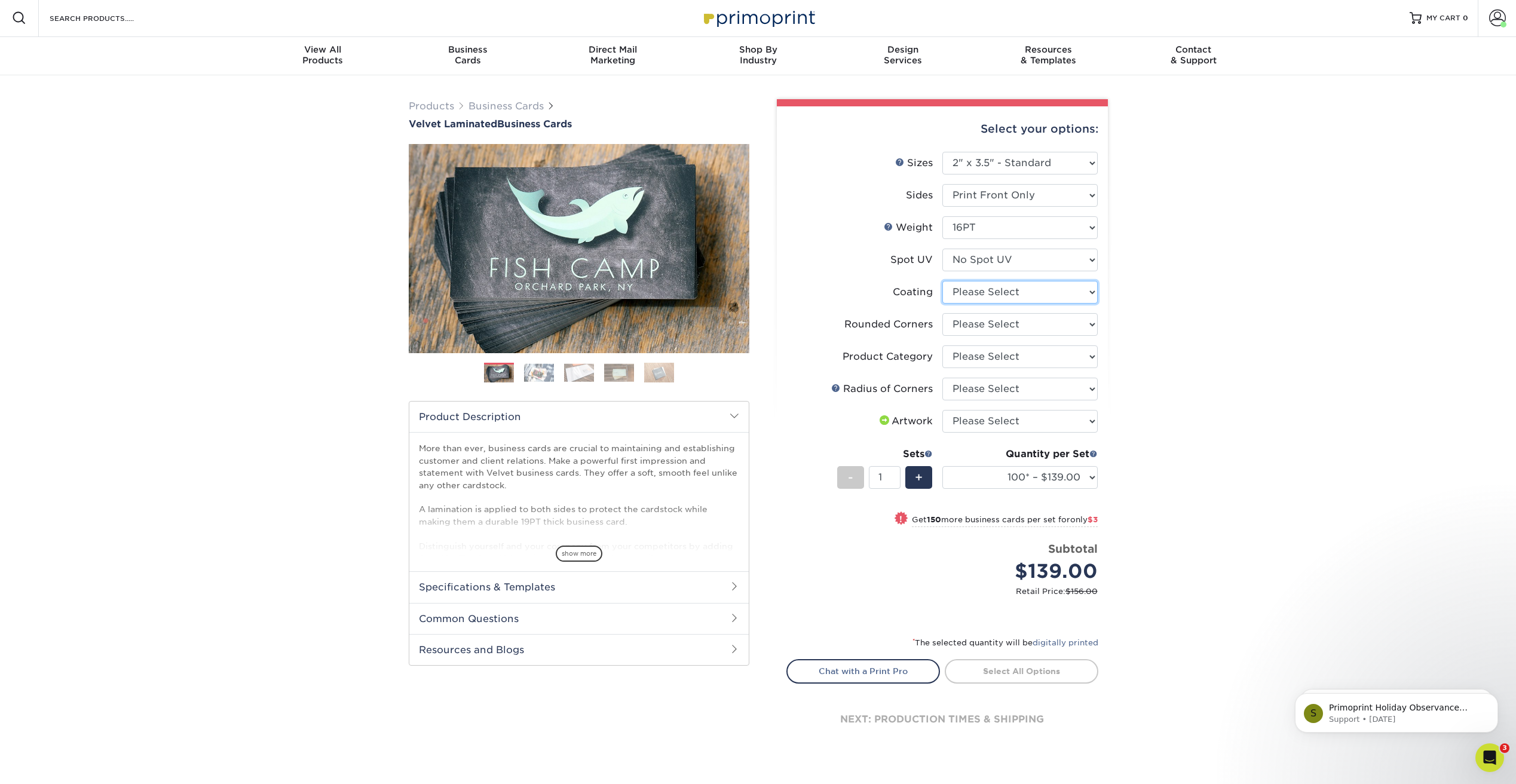
select select "3e7618de-abca-4bda-9f97-8b9129e913d8"
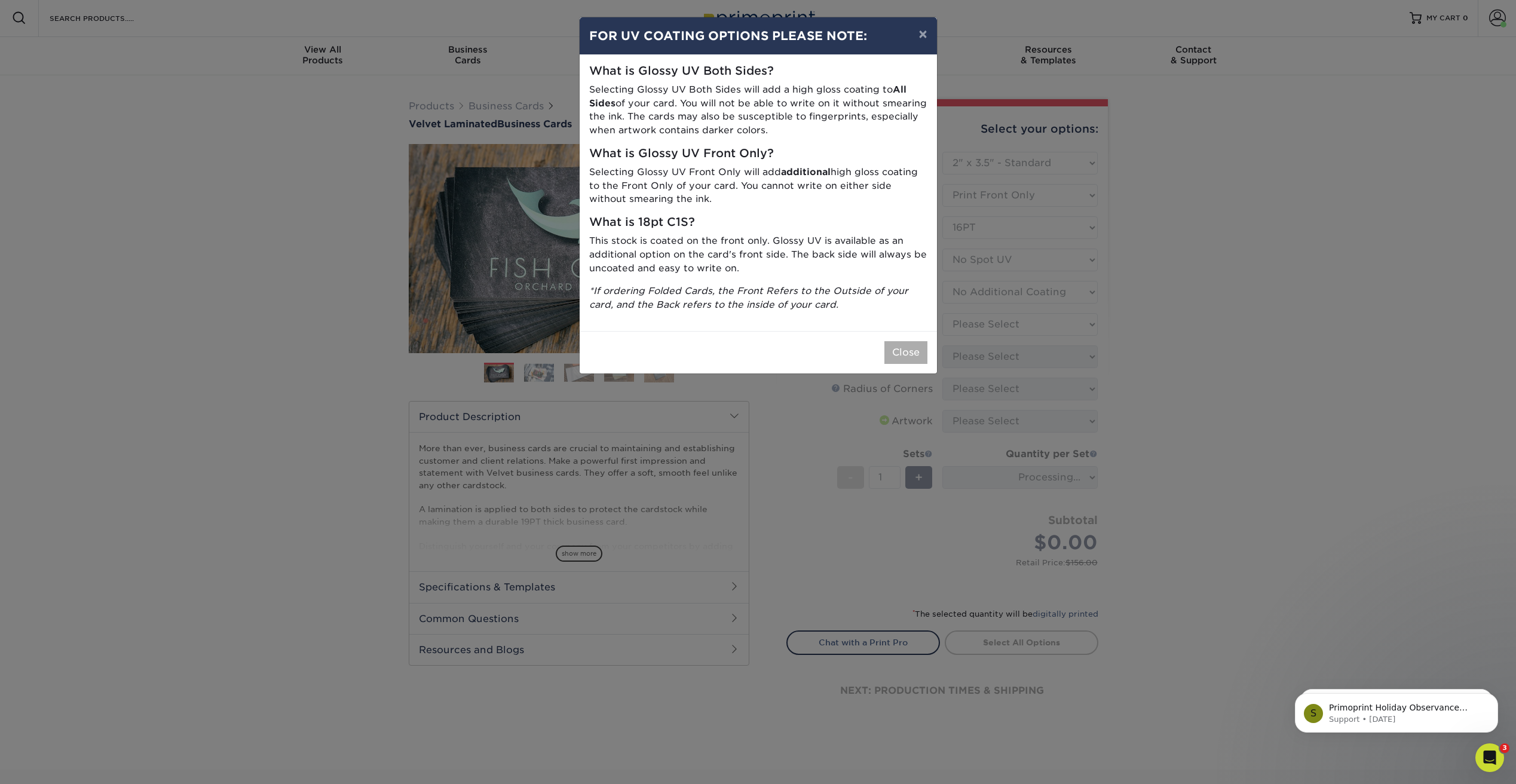
click at [914, 341] on button "Close" at bounding box center [906, 352] width 43 height 22
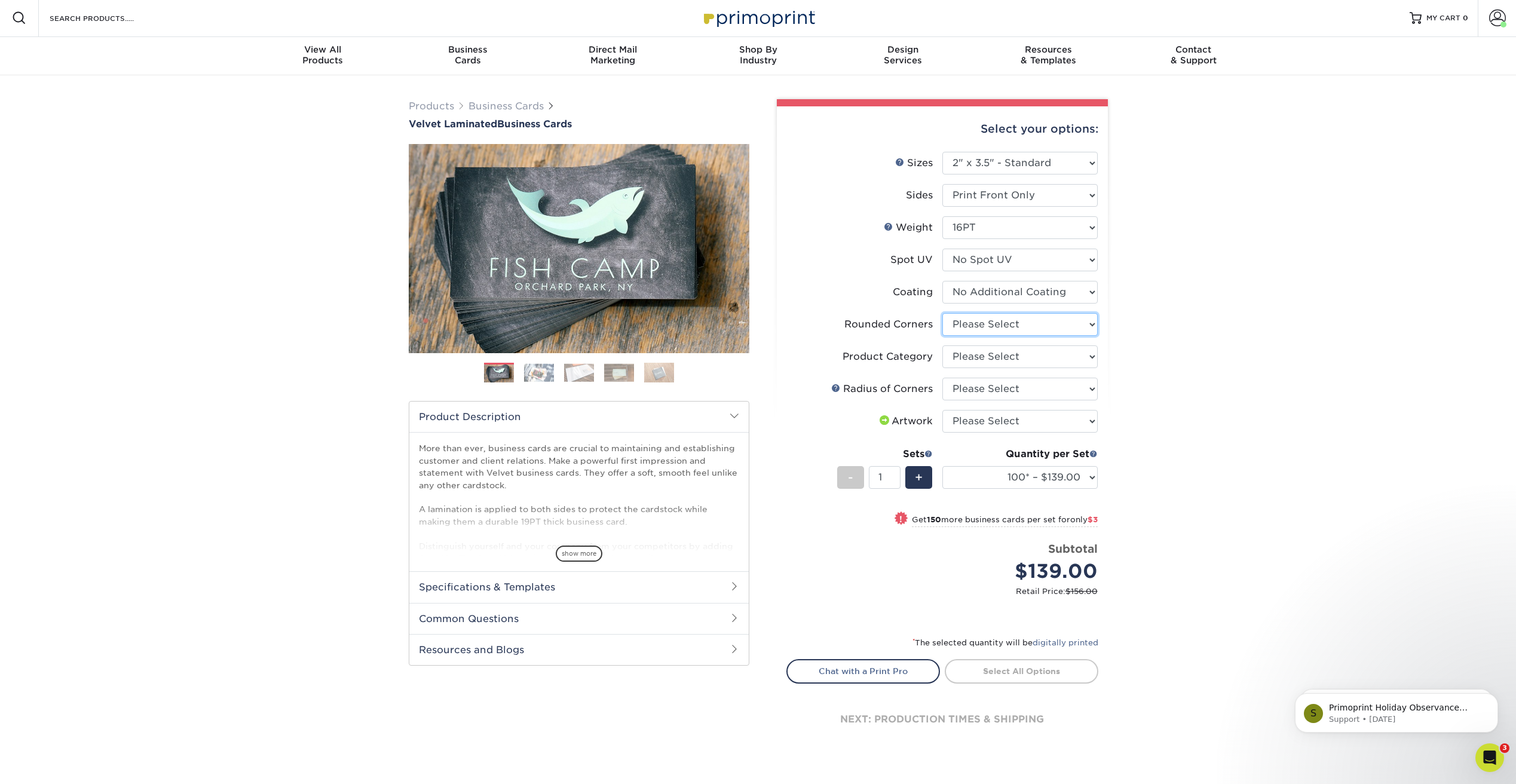
select select "7672df9e-0e0a-464d-8e1f-920c575e4da3"
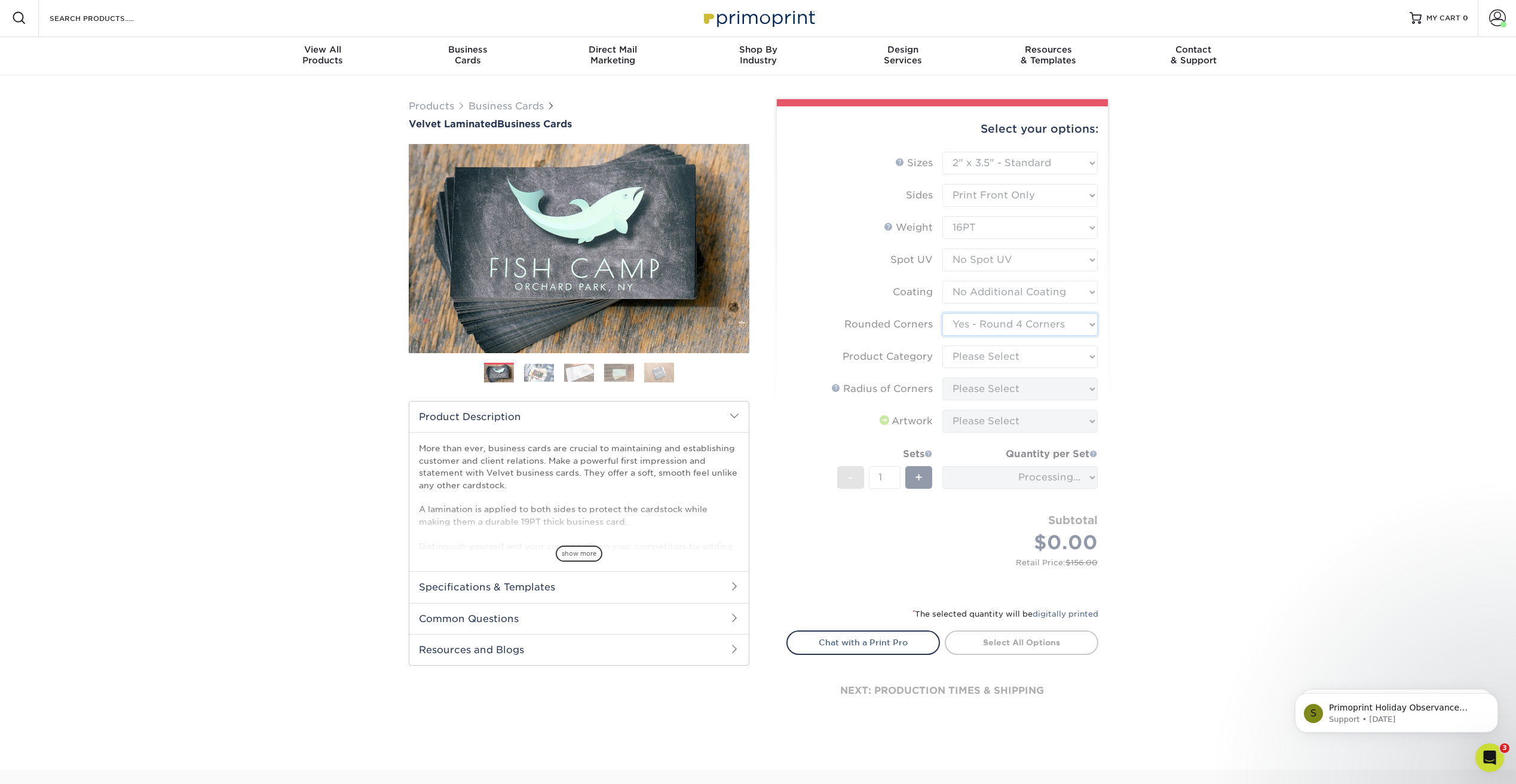
scroll to position [1, 0]
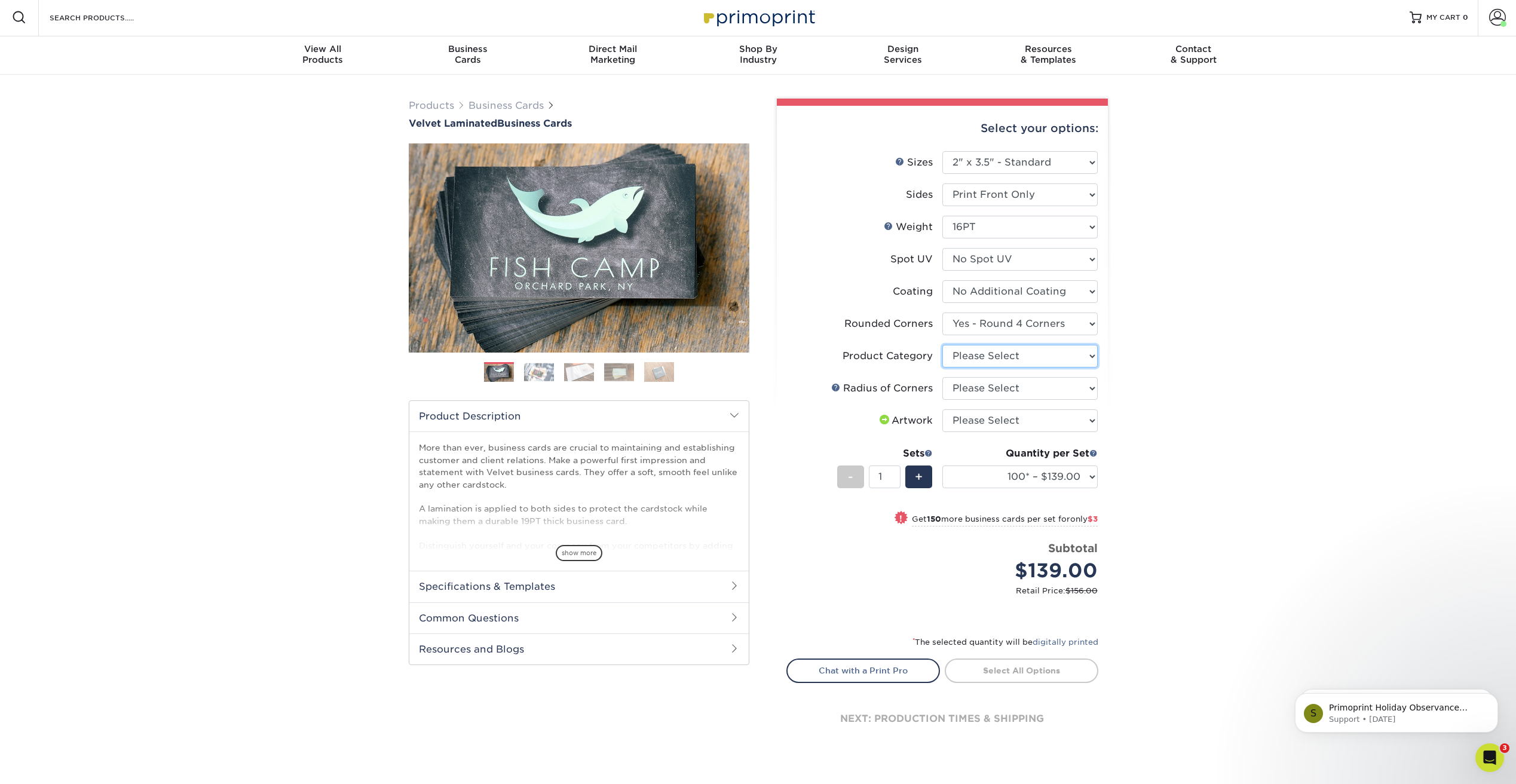
select select "3b5148f1-0588-4f88-a218-97bcfdce65c1"
select select "479fbfe7-6a0c-4895-8c9a-81739b7486c9"
select select "upload"
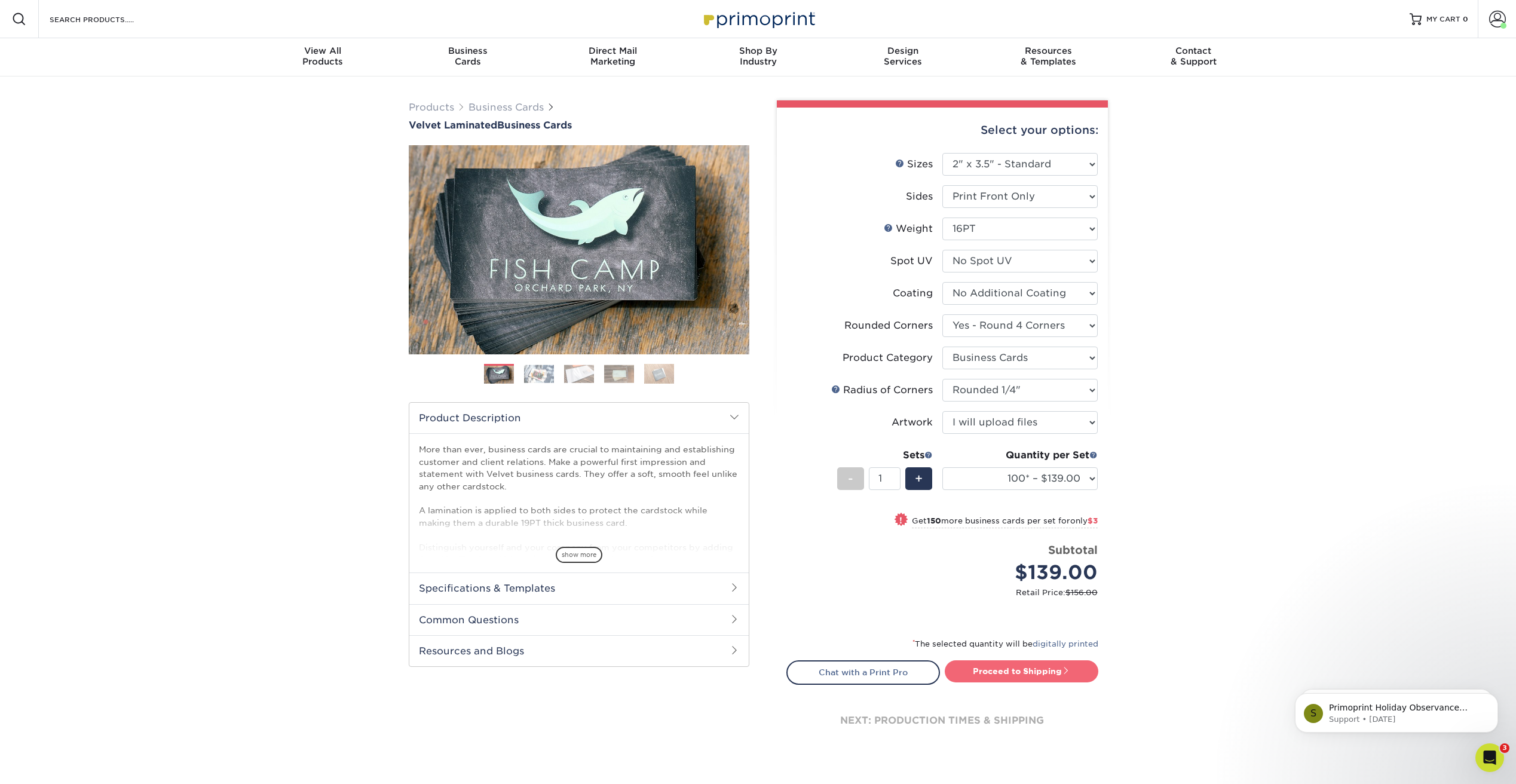
click at [1028, 673] on link "Proceed to Shipping" at bounding box center [1022, 671] width 153 height 22
type input "Set 1"
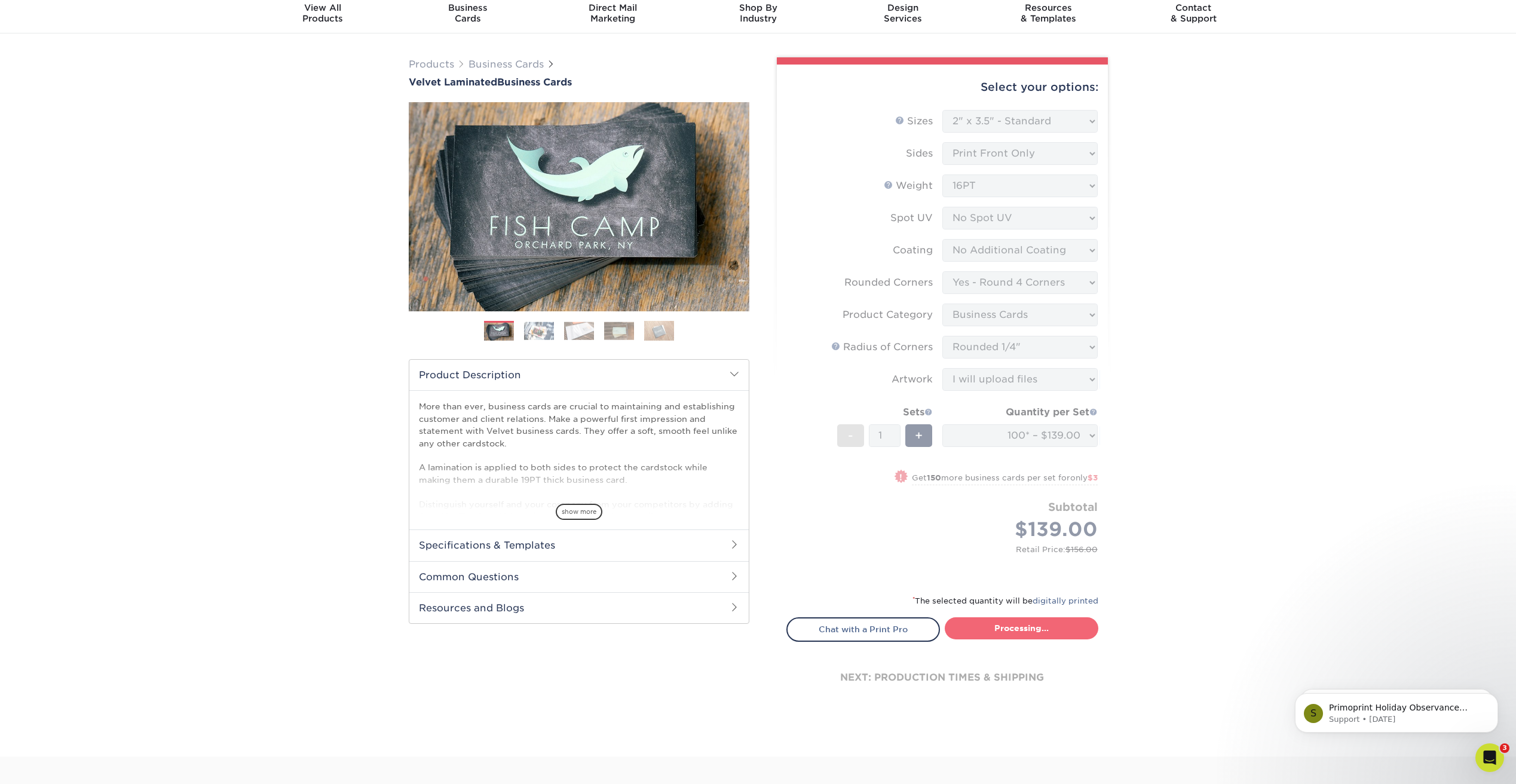
select select "7db3af96-5d0e-4b93-96b8-fd32152c16ce"
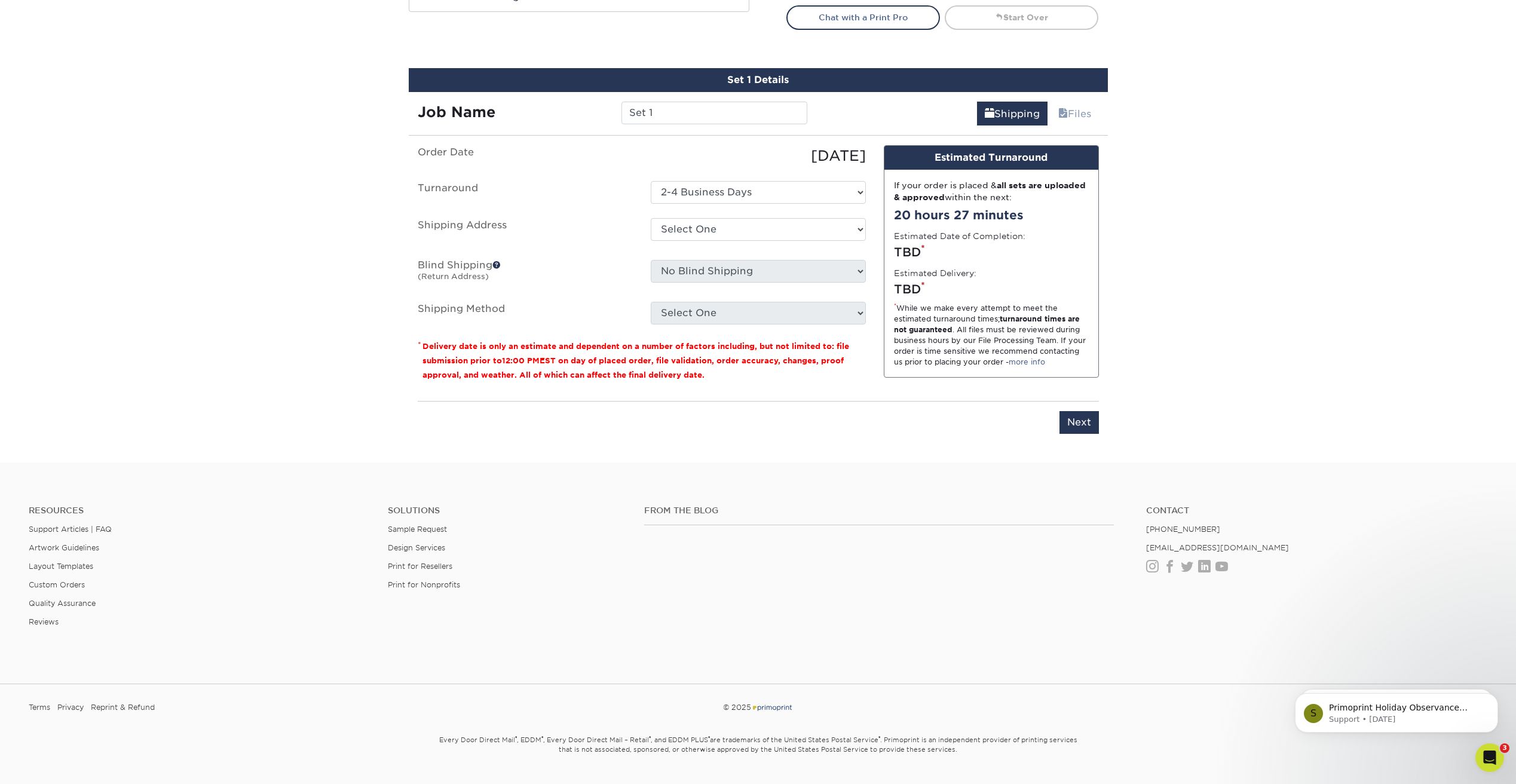
scroll to position [681, 0]
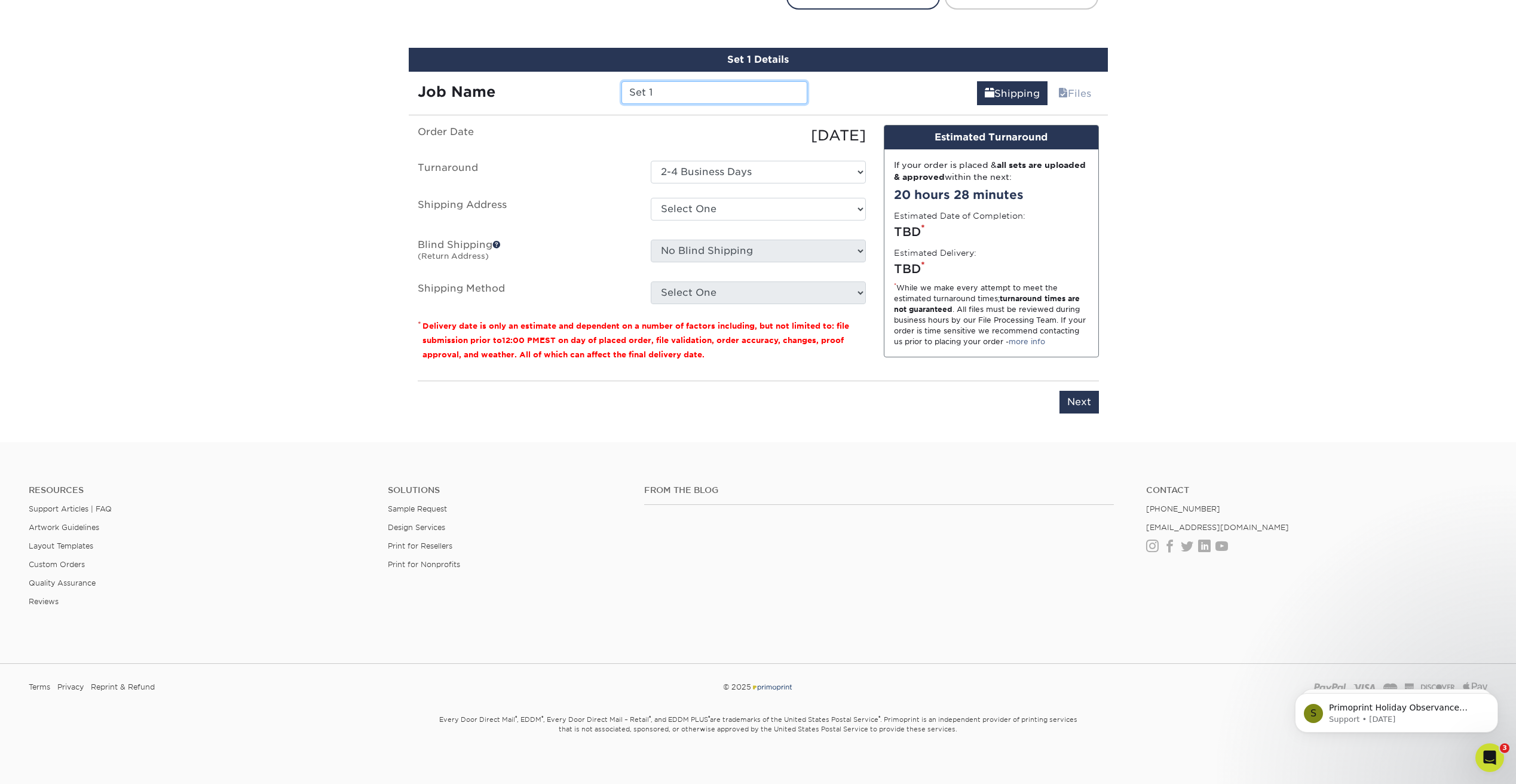
click at [673, 87] on input "Set 1" at bounding box center [715, 92] width 186 height 22
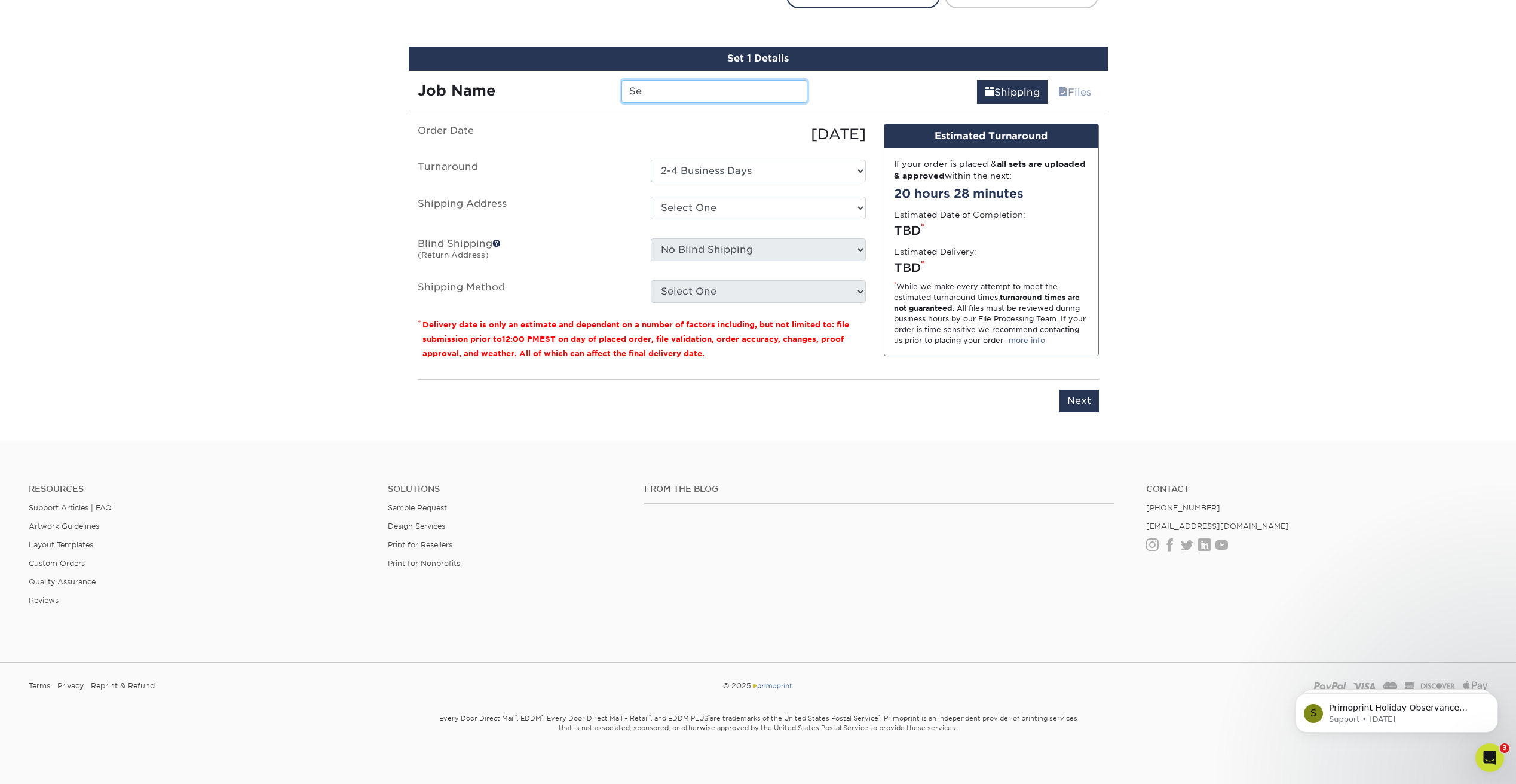
type input "S"
type input "FOB"
select select "240348"
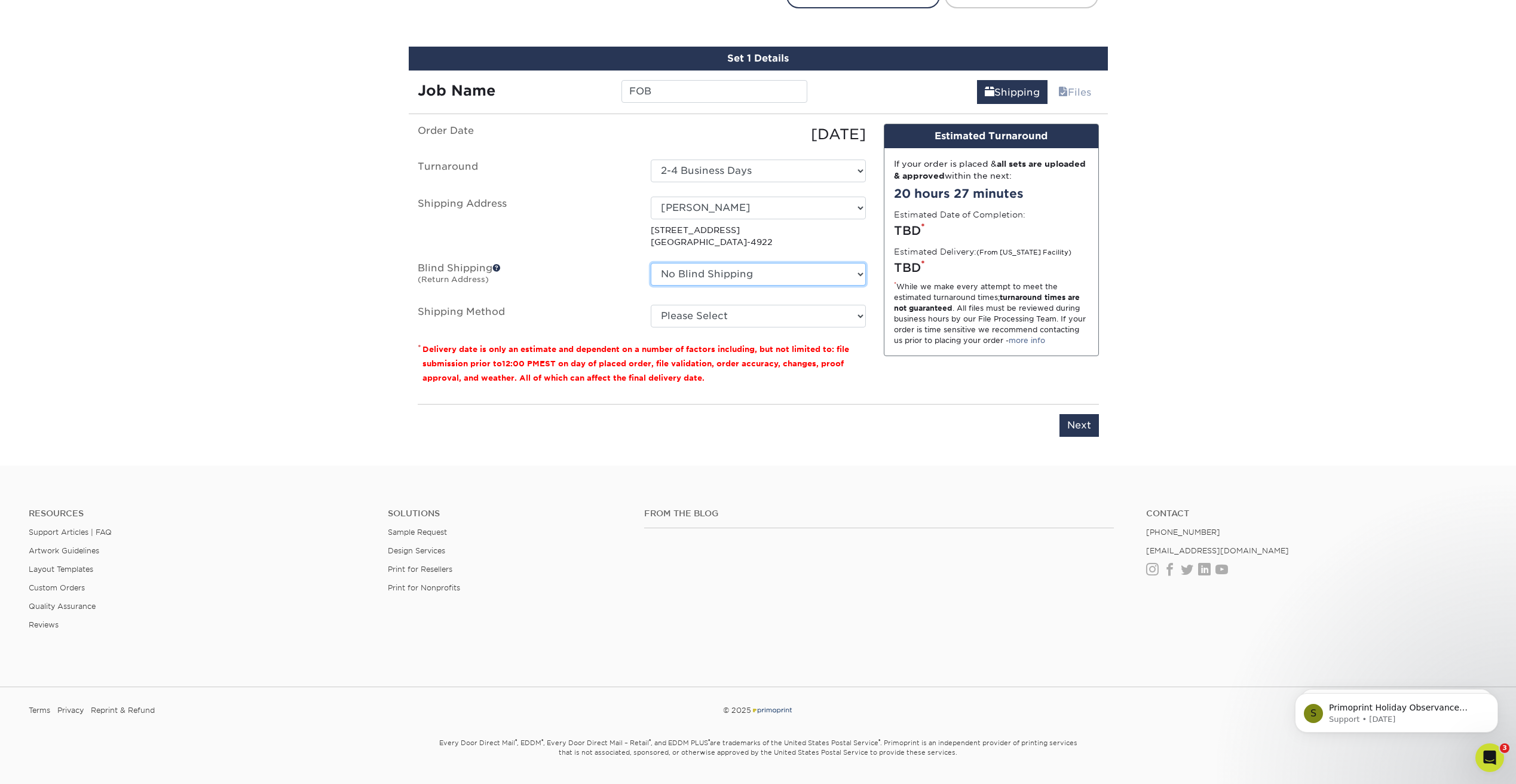
select select "240348"
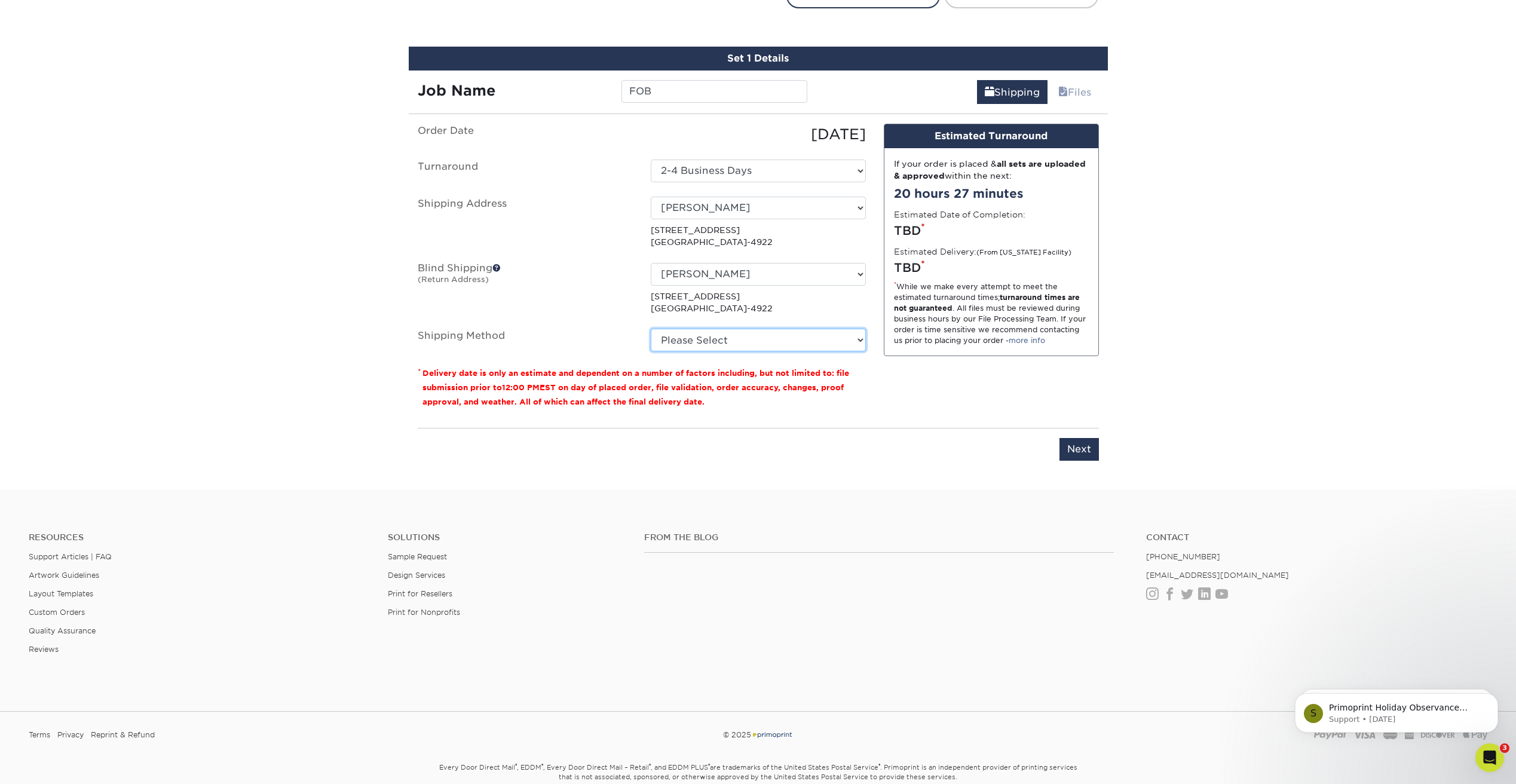
select select "03"
click at [1088, 448] on input "Next" at bounding box center [1079, 449] width 39 height 22
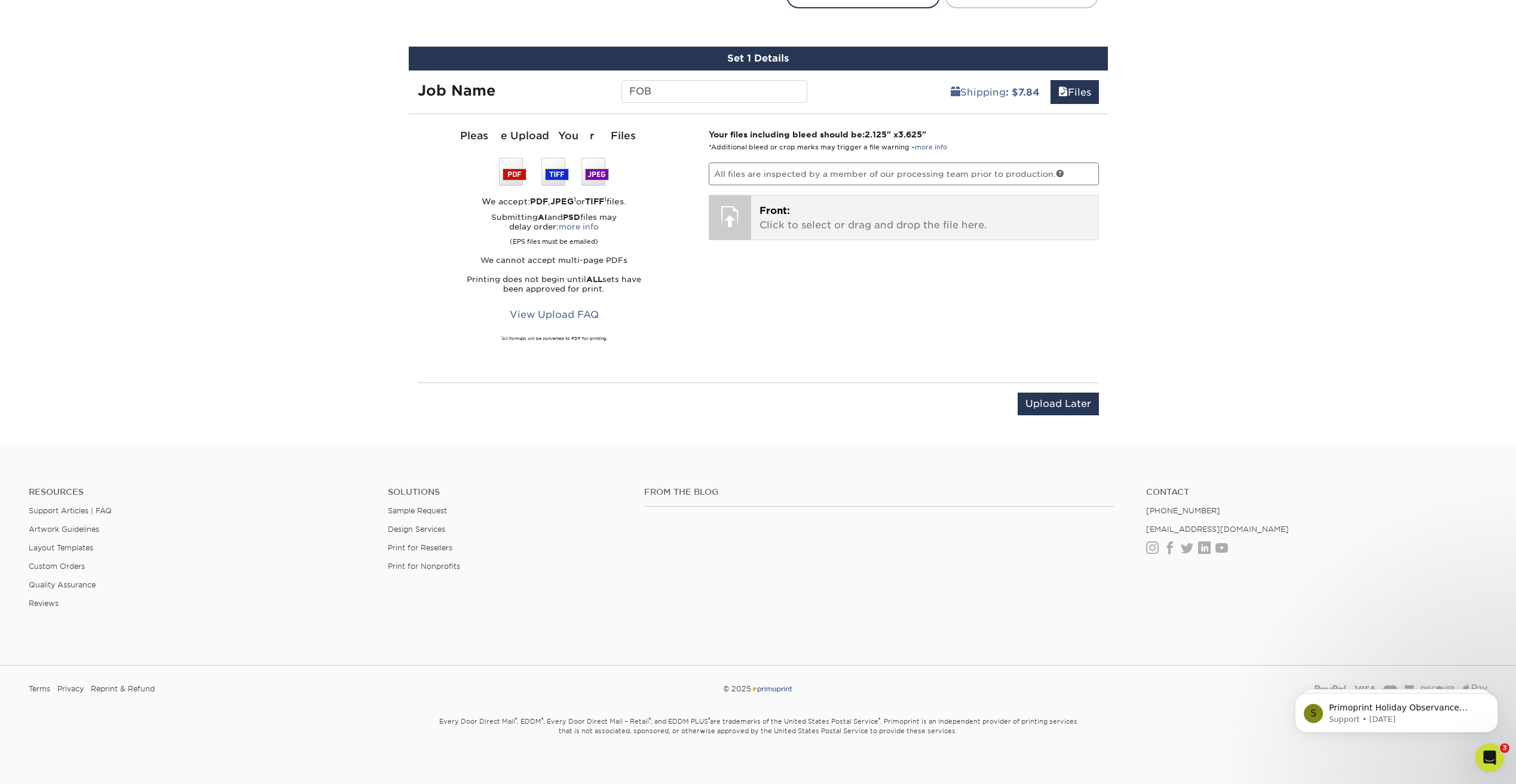
click at [824, 217] on p "Front: Click to select or drag and drop the file here." at bounding box center [925, 218] width 331 height 29
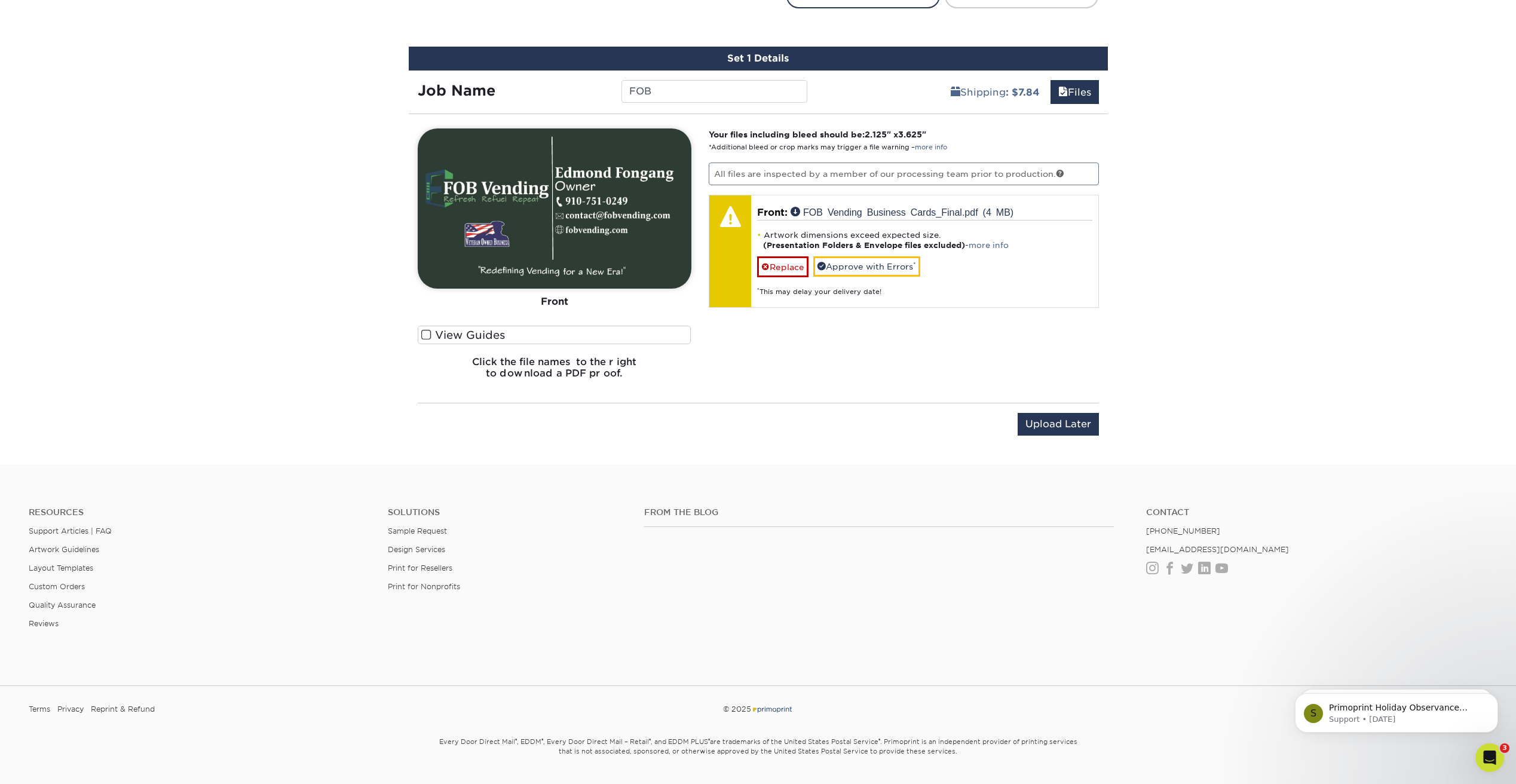
click at [526, 333] on label "View Guides" at bounding box center [555, 334] width 274 height 19
click at [0, 0] on input "View Guides" at bounding box center [0, 0] width 0 height 0
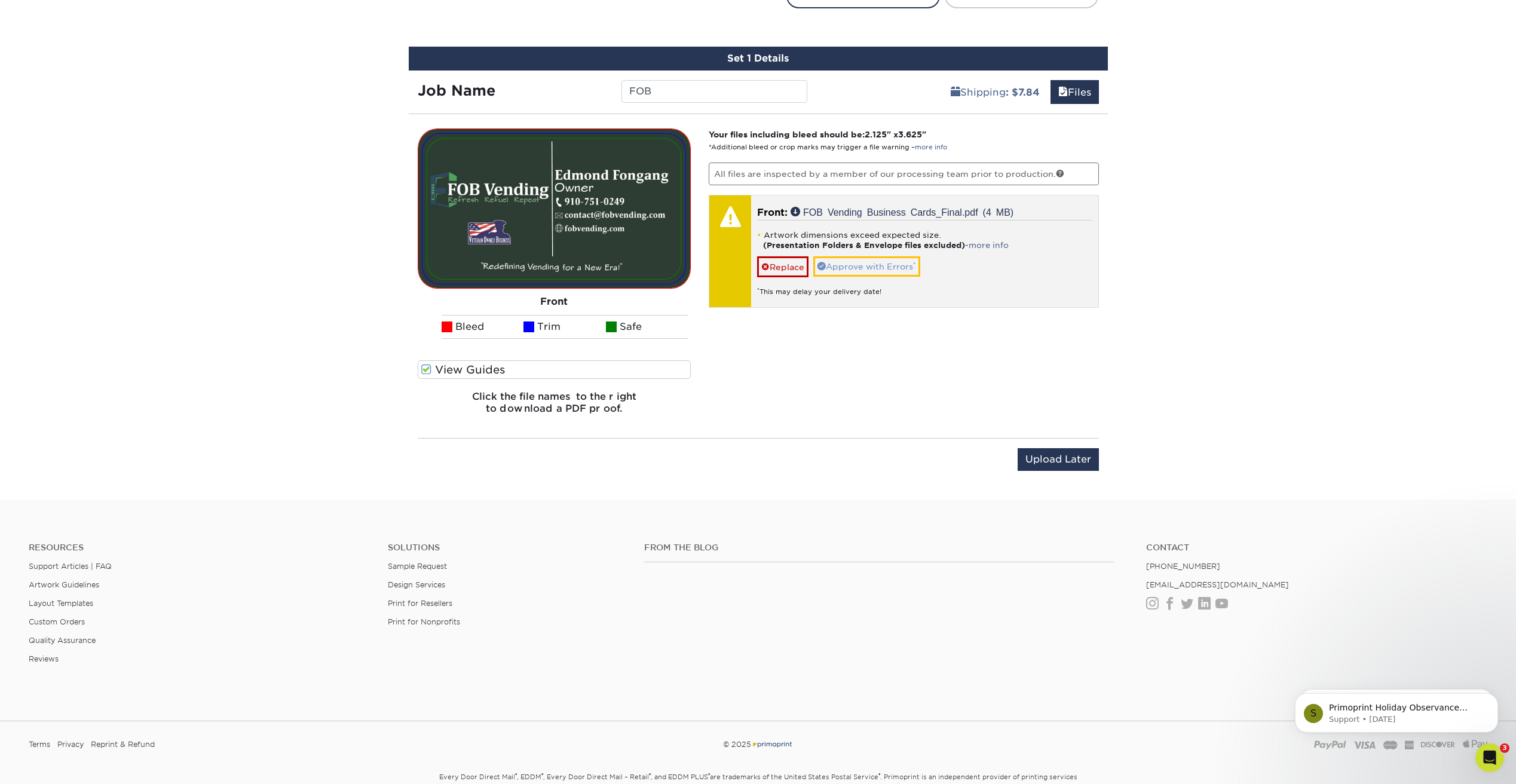
click at [864, 265] on link "Approve with Errors *" at bounding box center [867, 266] width 107 height 20
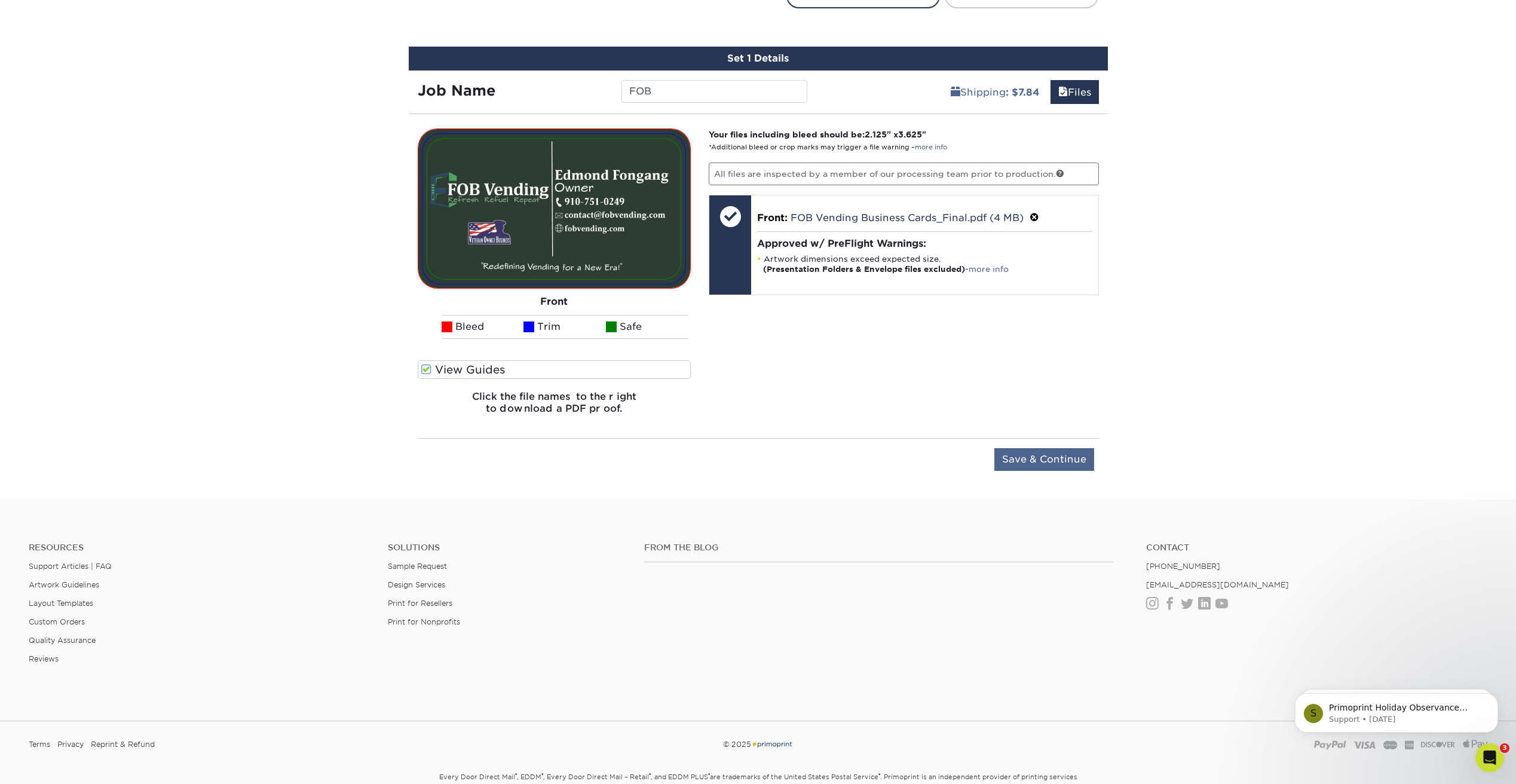
click at [1048, 460] on input "Save & Continue" at bounding box center [1044, 459] width 100 height 22
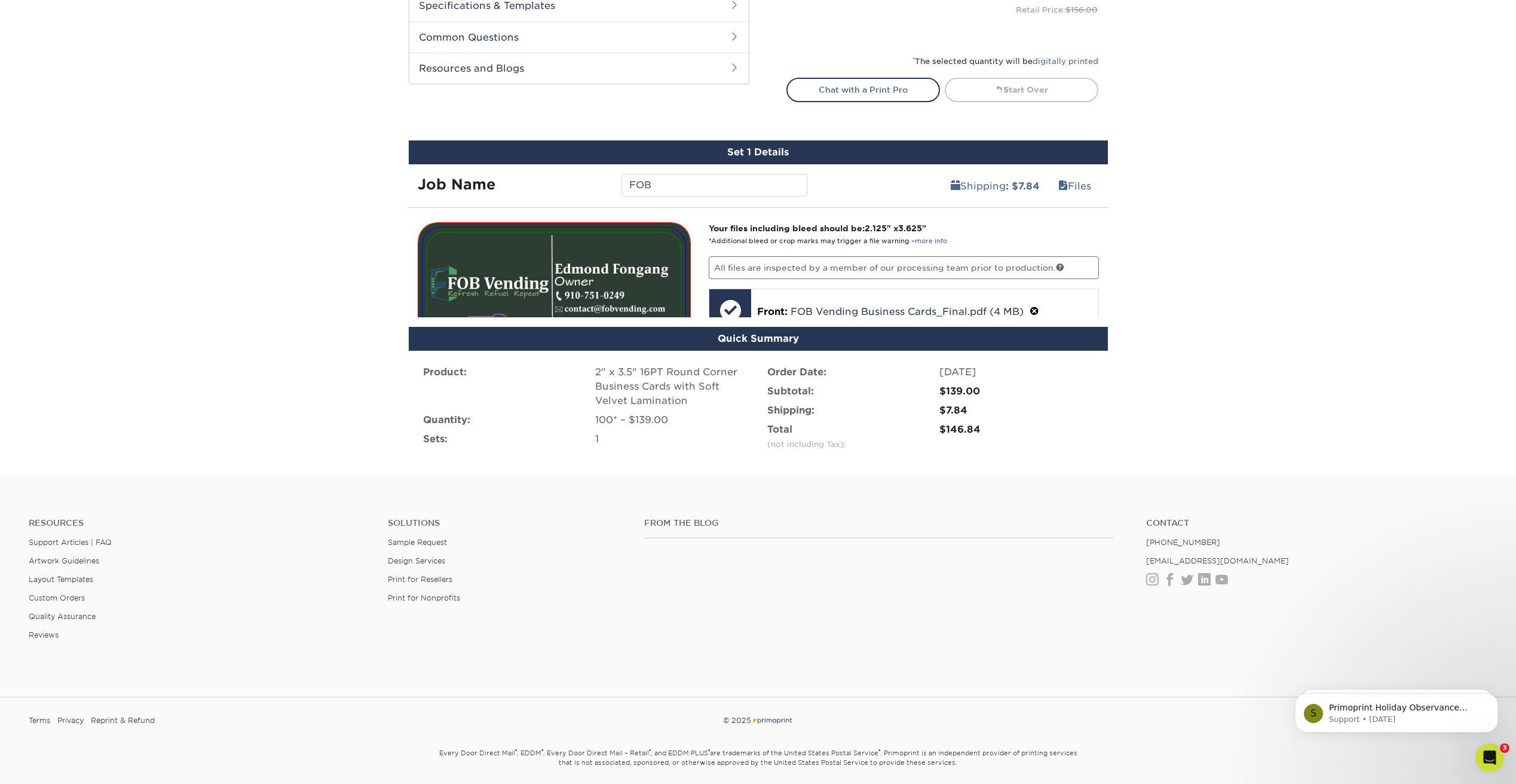
scroll to position [573, 0]
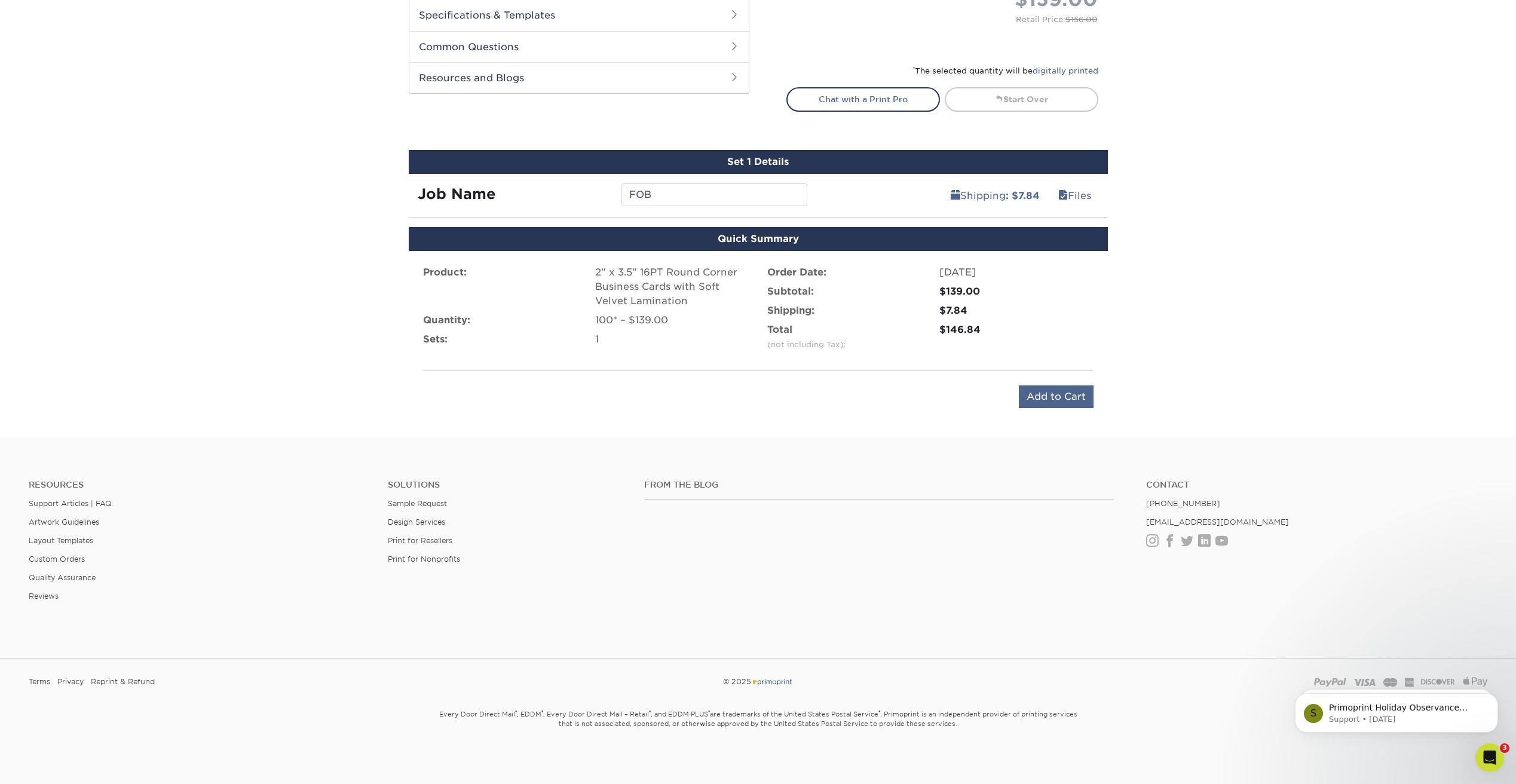
click at [1057, 390] on input "Add to Cart" at bounding box center [1056, 397] width 74 height 22
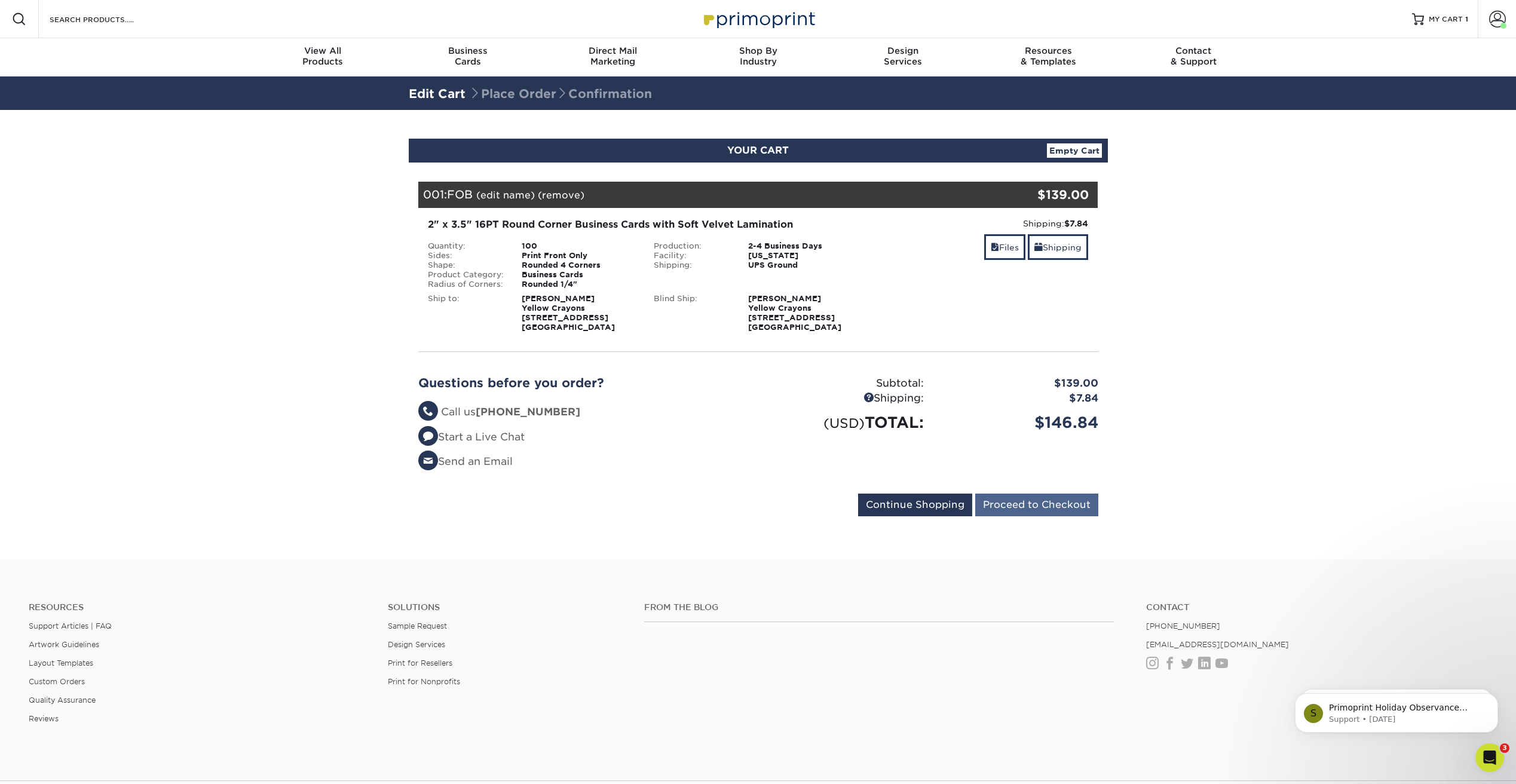
click at [1040, 506] on input "Proceed to Checkout" at bounding box center [1036, 505] width 123 height 22
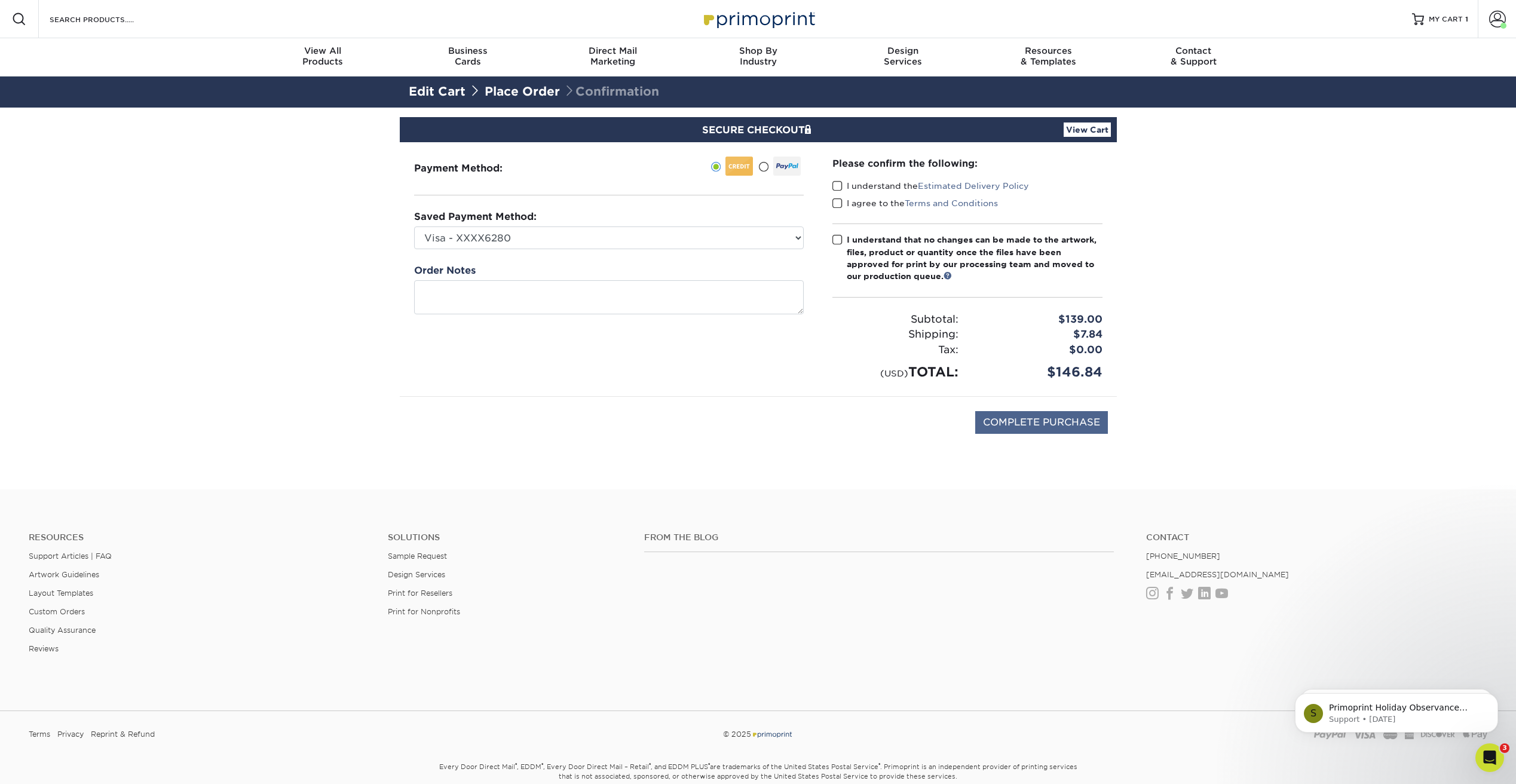
click at [1070, 415] on input "COMPLETE PURCHASE" at bounding box center [1042, 422] width 133 height 22
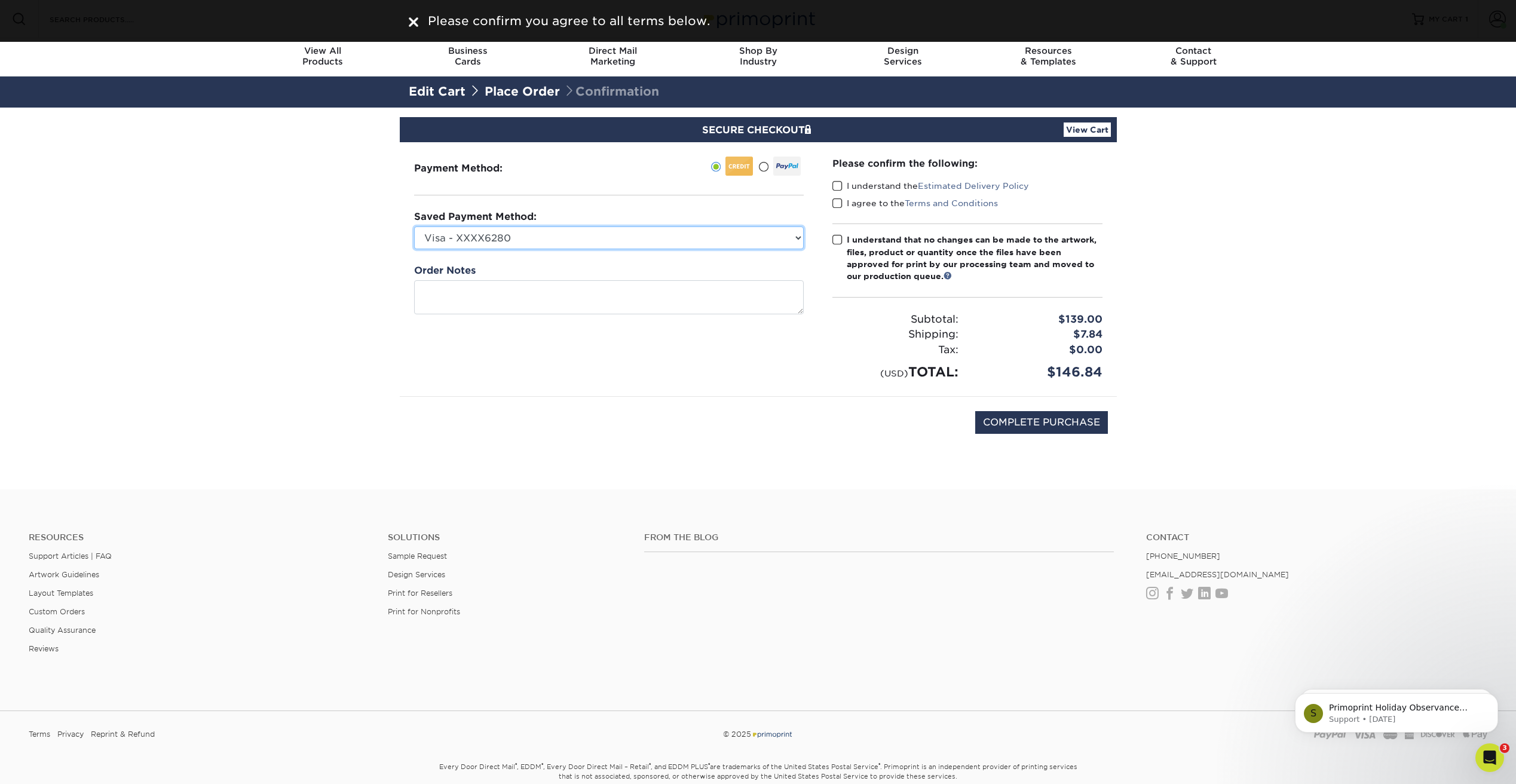
select select "74418"
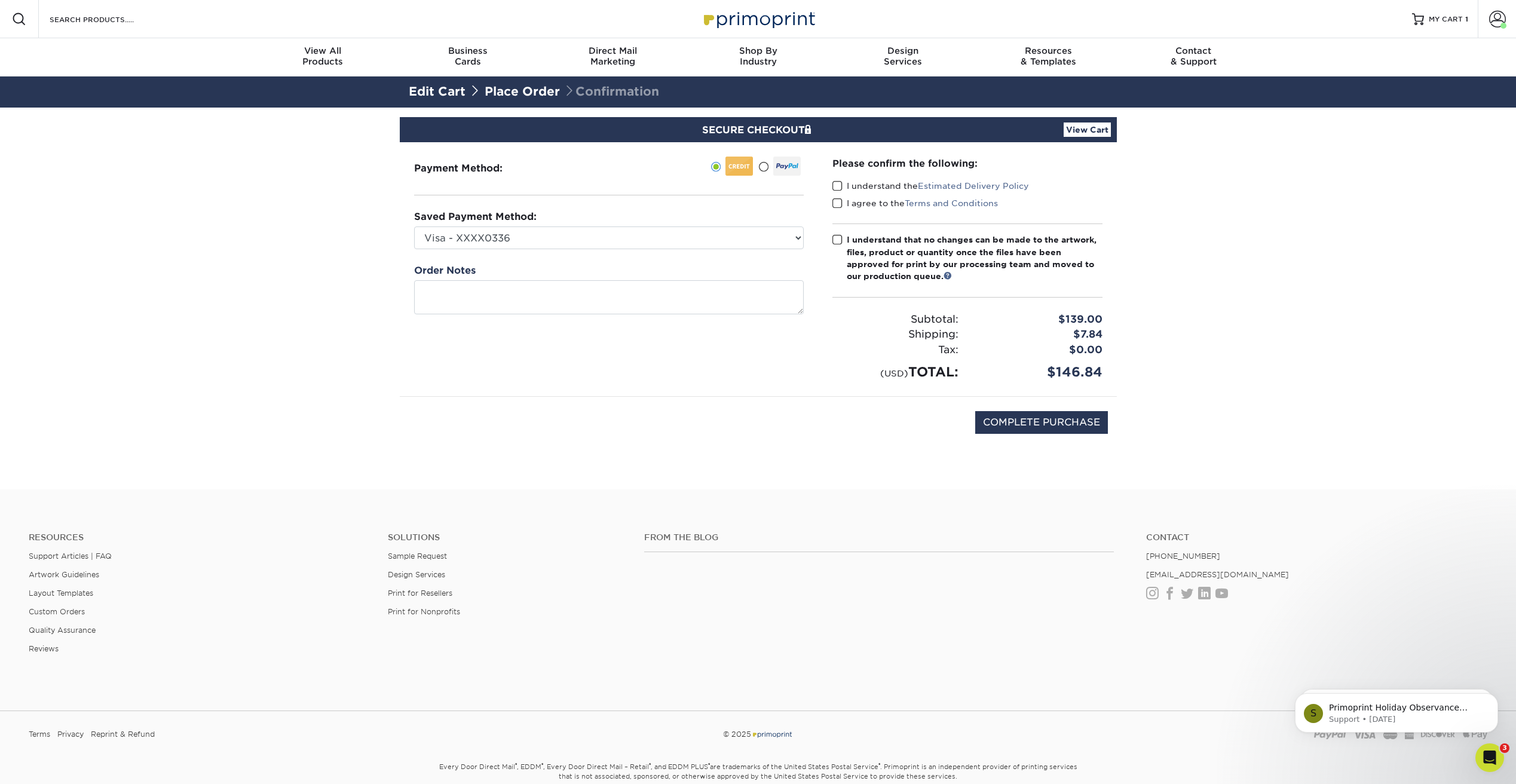
drag, startPoint x: 839, startPoint y: 184, endPoint x: 838, endPoint y: 195, distance: 11.0
click at [839, 188] on span at bounding box center [838, 185] width 10 height 11
click at [0, 0] on input "I understand the Estimated Delivery Policy" at bounding box center [0, 0] width 0 height 0
click at [838, 204] on span at bounding box center [838, 203] width 10 height 11
click at [0, 0] on input "I agree to the Terms and Conditions" at bounding box center [0, 0] width 0 height 0
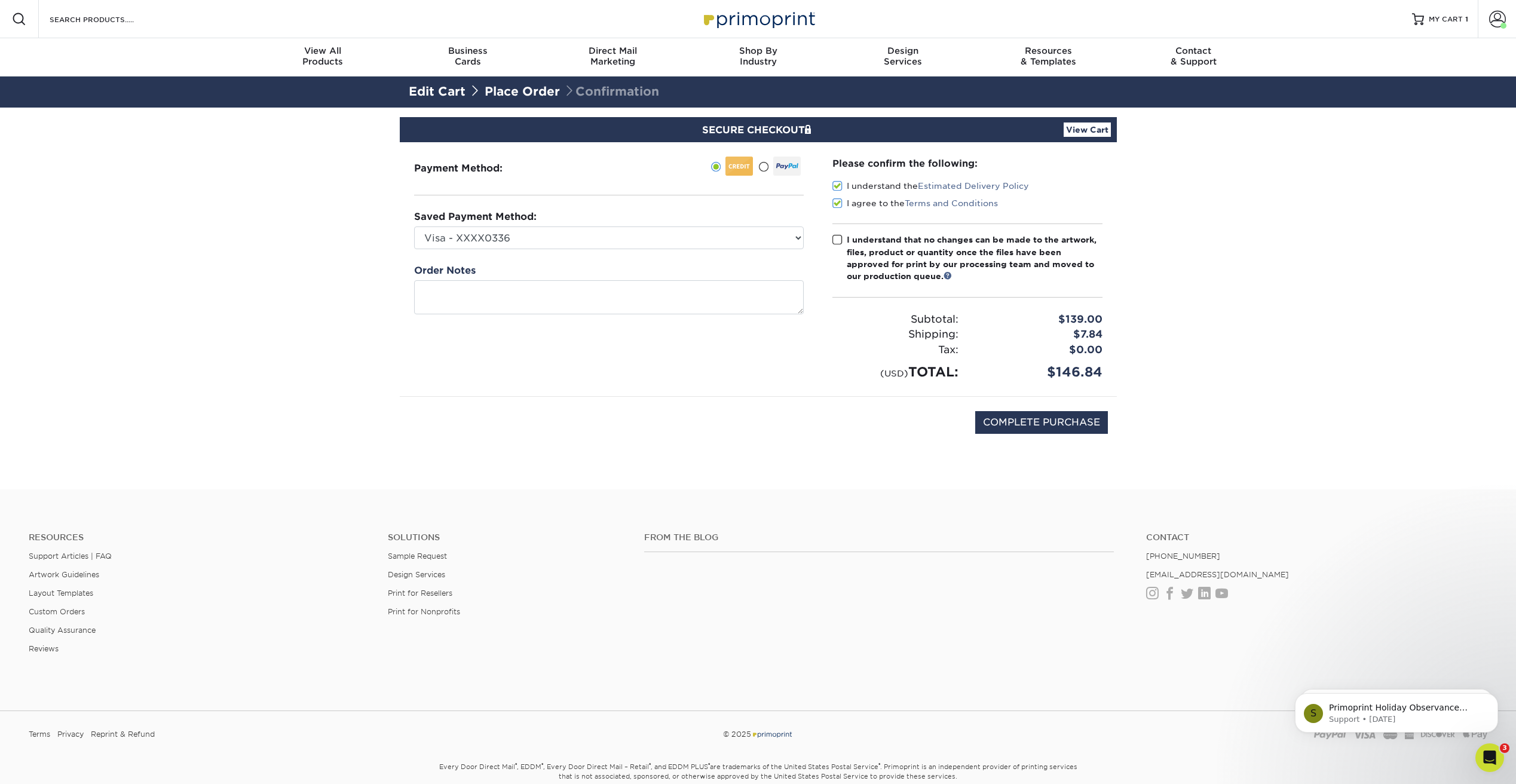
click at [839, 240] on span at bounding box center [838, 240] width 10 height 11
click at [0, 0] on input "I understand that no changes can be made to the artwork, files, product or quan…" at bounding box center [0, 0] width 0 height 0
click at [1054, 421] on input "COMPLETE PURCHASE" at bounding box center [1042, 422] width 133 height 22
type input "PROCESSING, PLEASE WAIT..."
